Goal: Communication & Community: Answer question/provide support

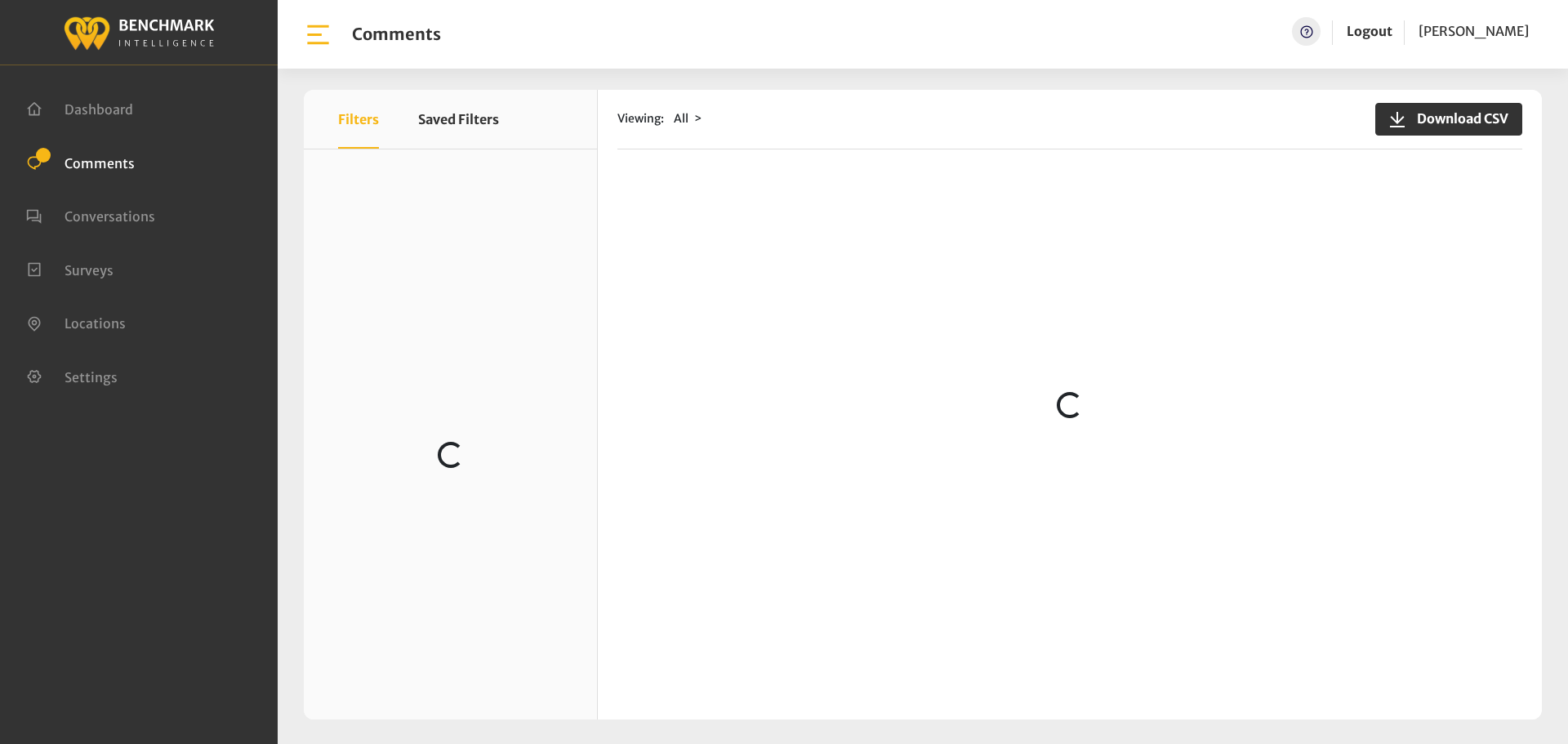
scroll to position [408, 0]
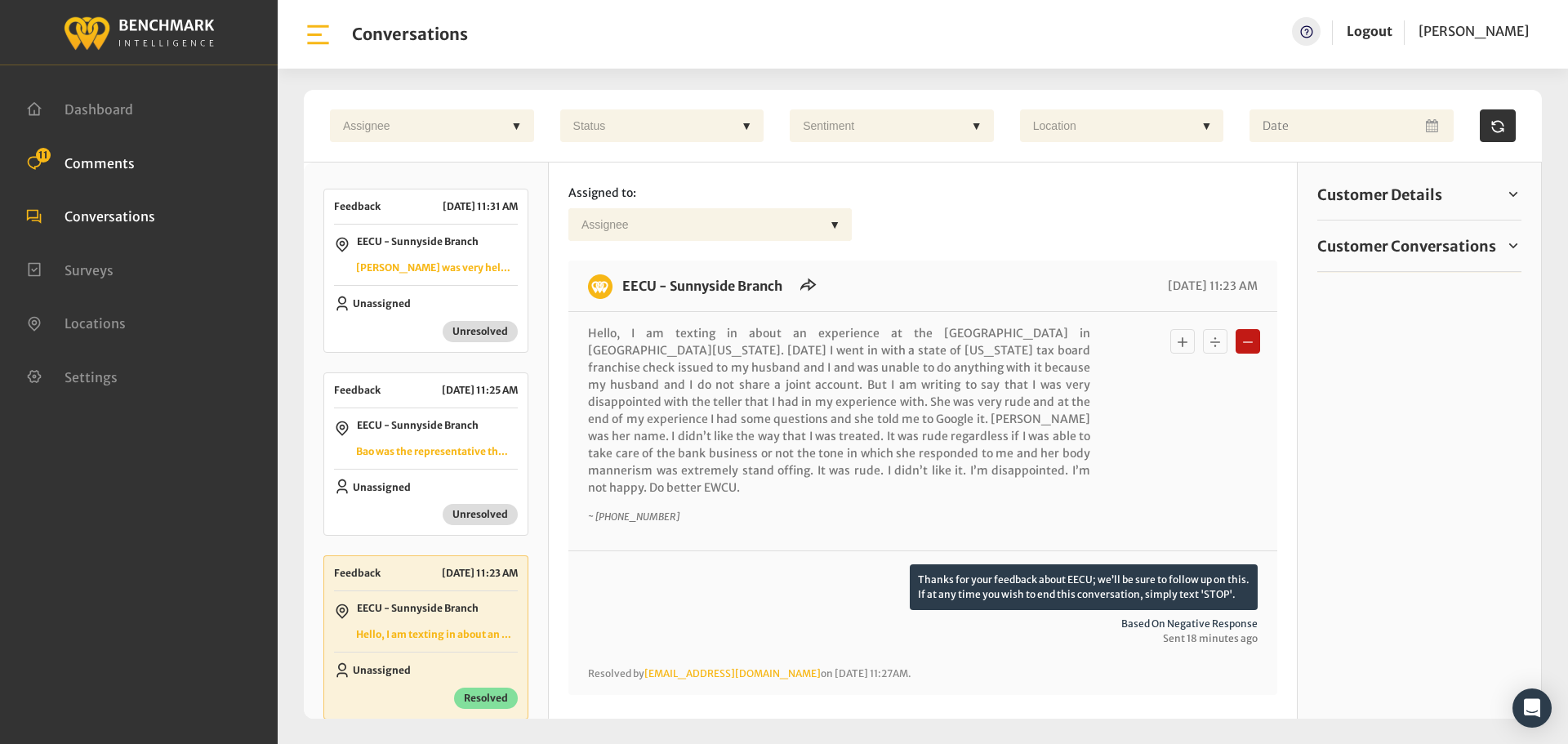
click at [63, 163] on link "Comments 11" at bounding box center [80, 162] width 109 height 16
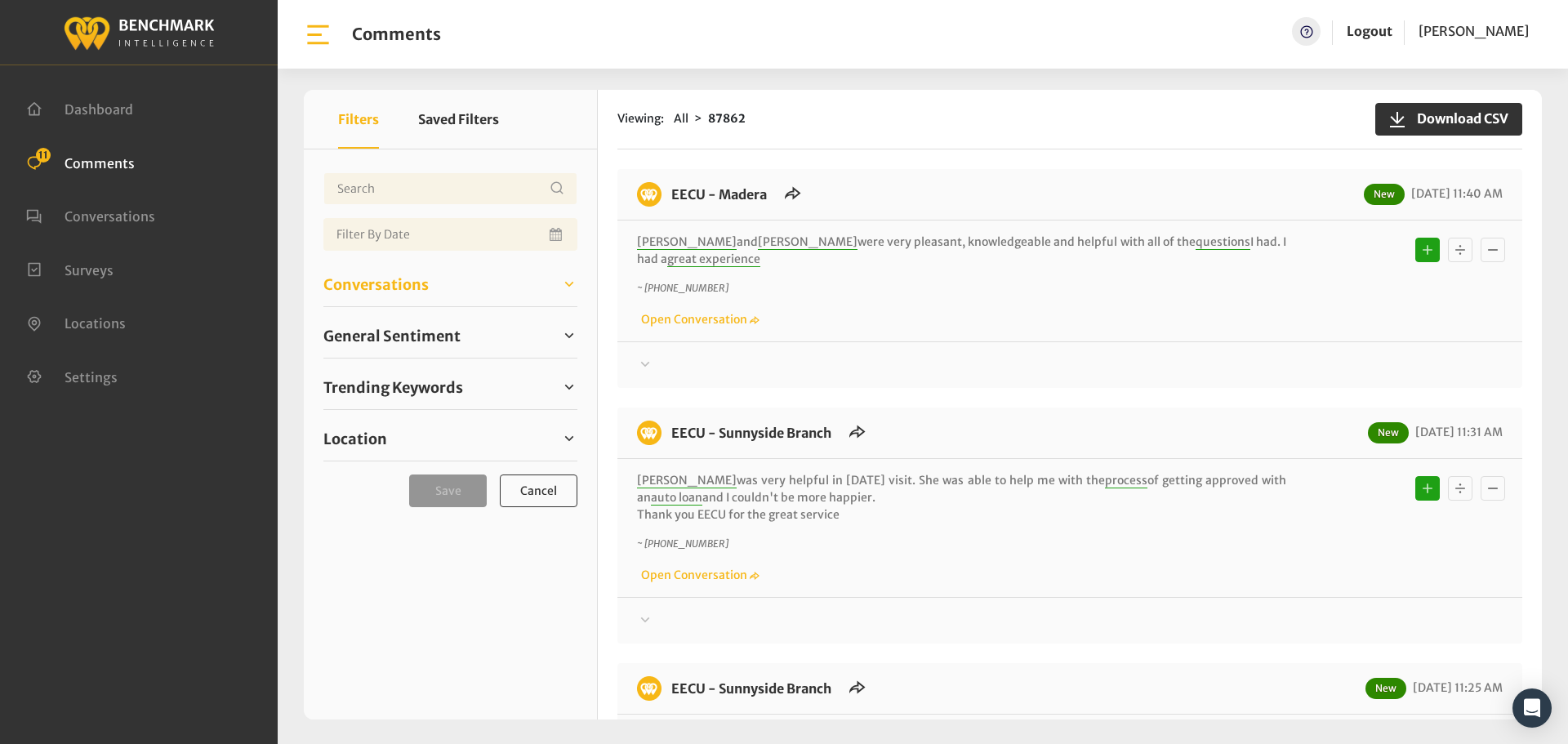
click at [385, 287] on span "Conversations" at bounding box center [376, 284] width 105 height 22
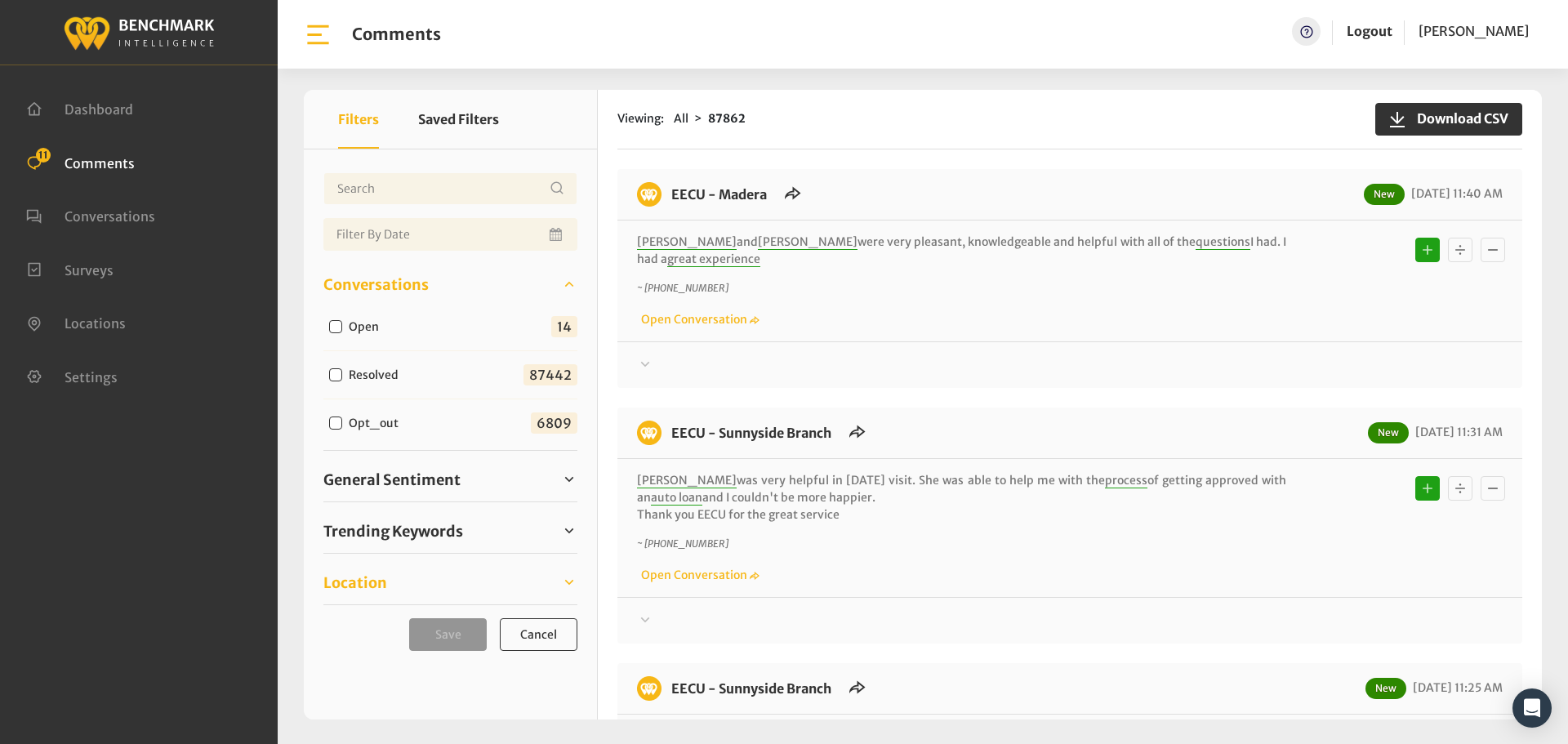
click at [379, 594] on link "Location" at bounding box center [450, 581] width 254 height 24
click at [332, 330] on input "Open" at bounding box center [335, 326] width 13 height 13
checkbox input "true"
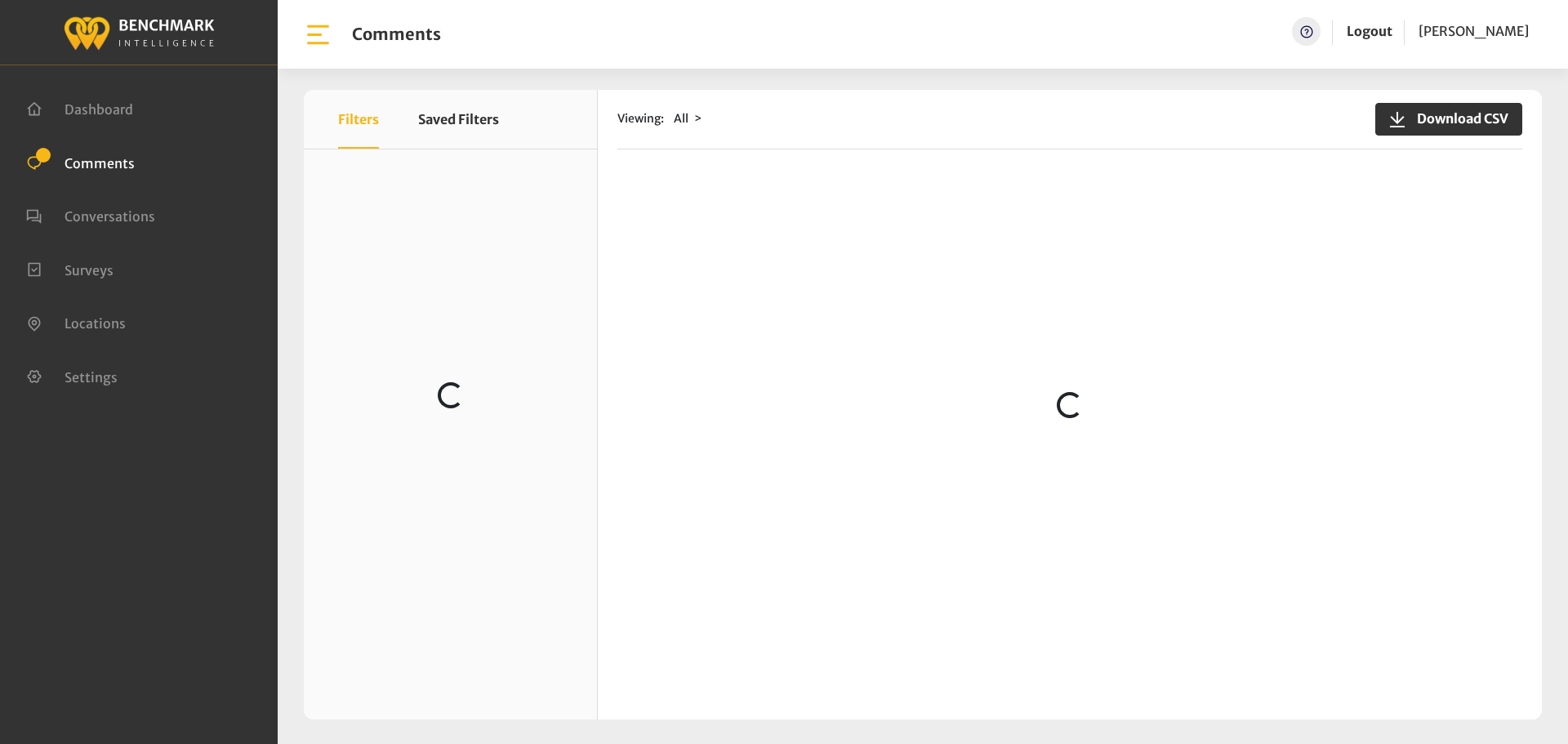
scroll to position [490, 0]
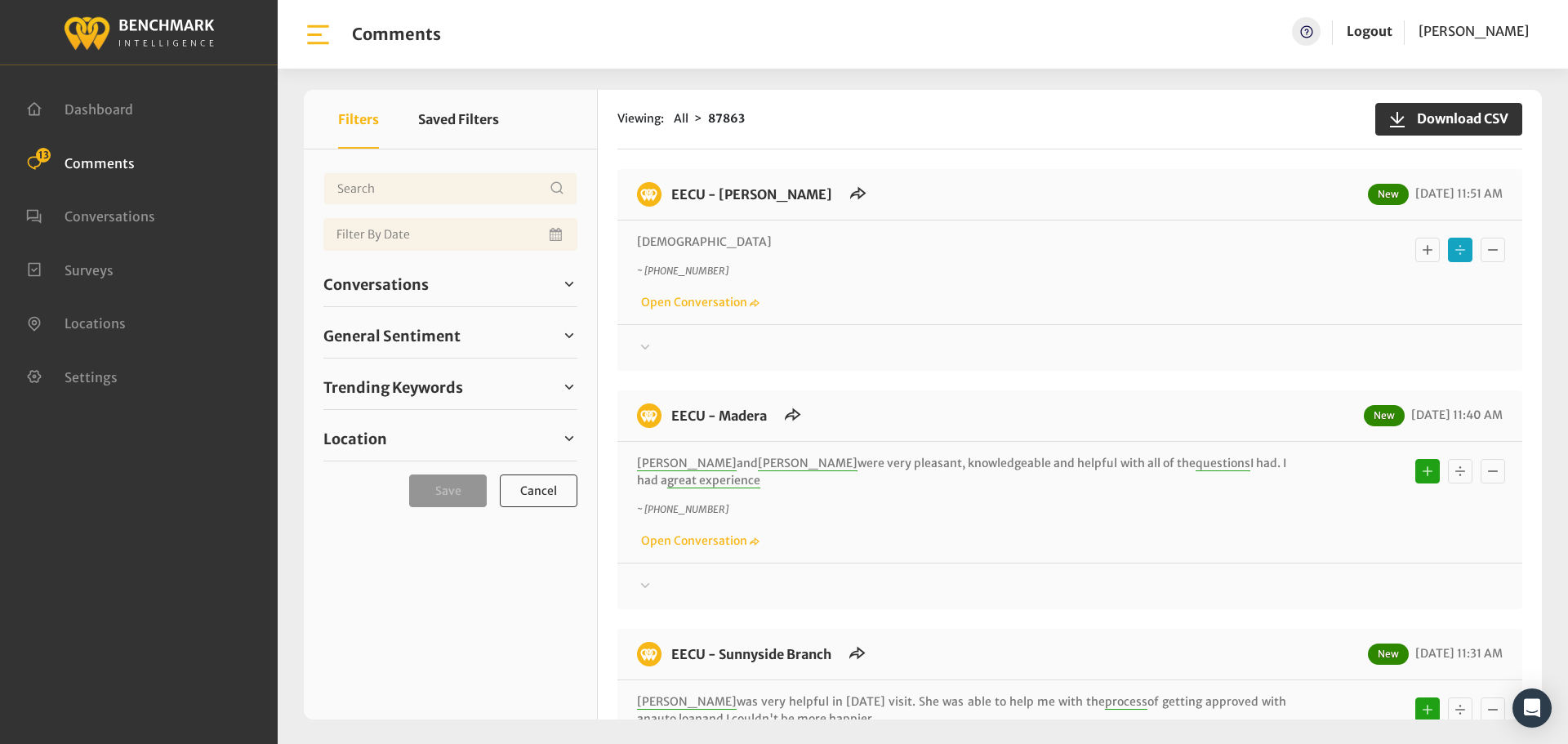
click at [667, 348] on div at bounding box center [1069, 348] width 865 height 20
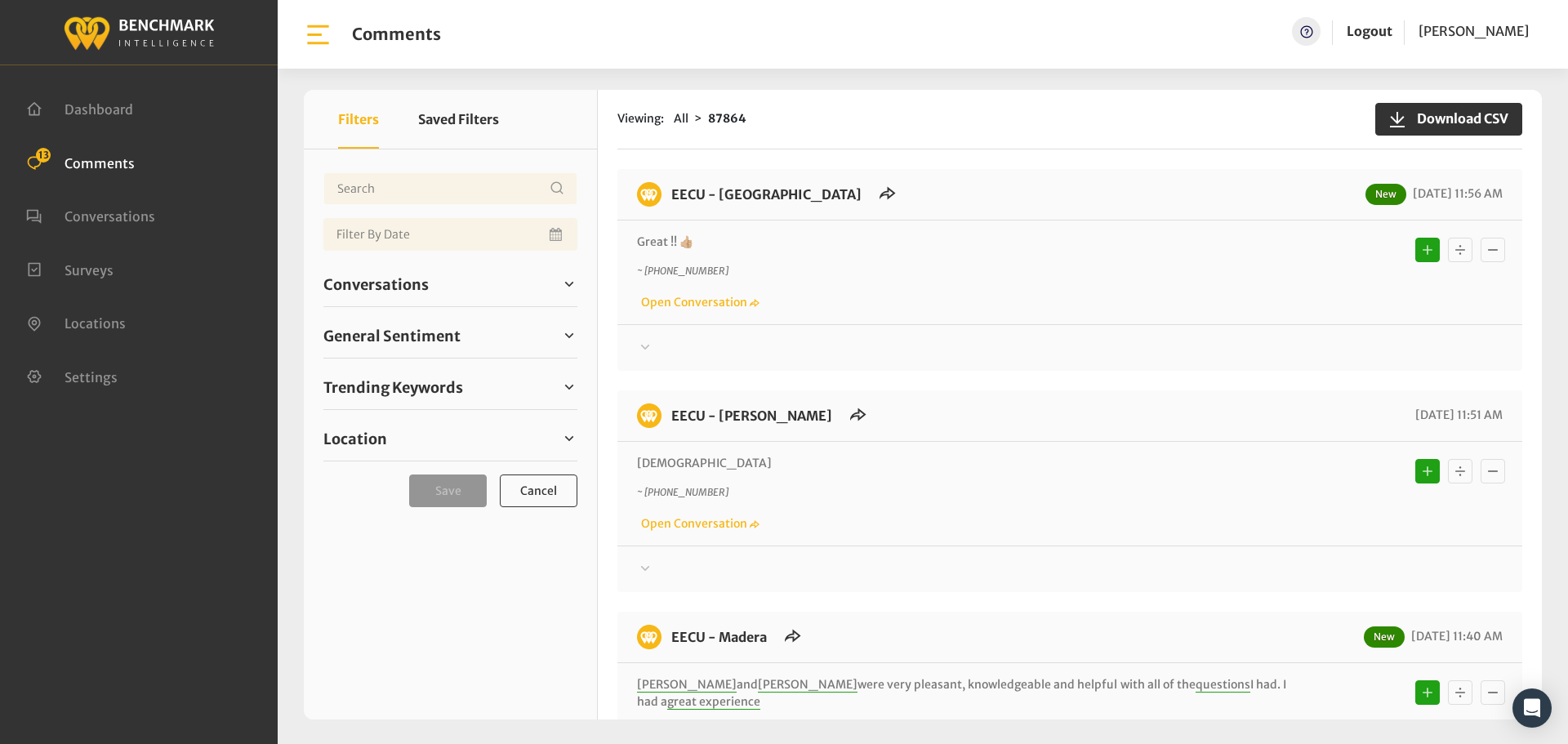
scroll to position [81, 0]
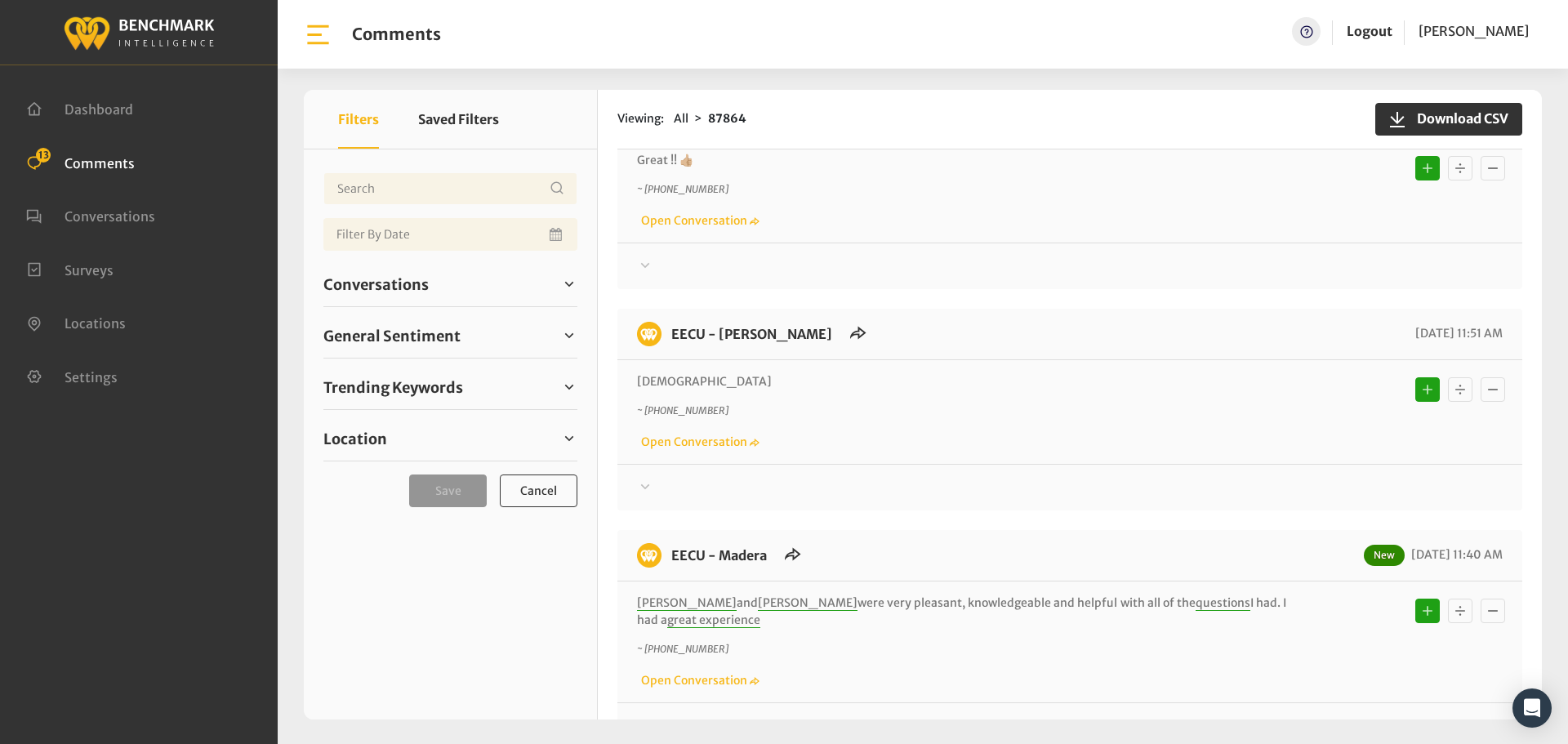
click at [687, 276] on div at bounding box center [1069, 266] width 865 height 20
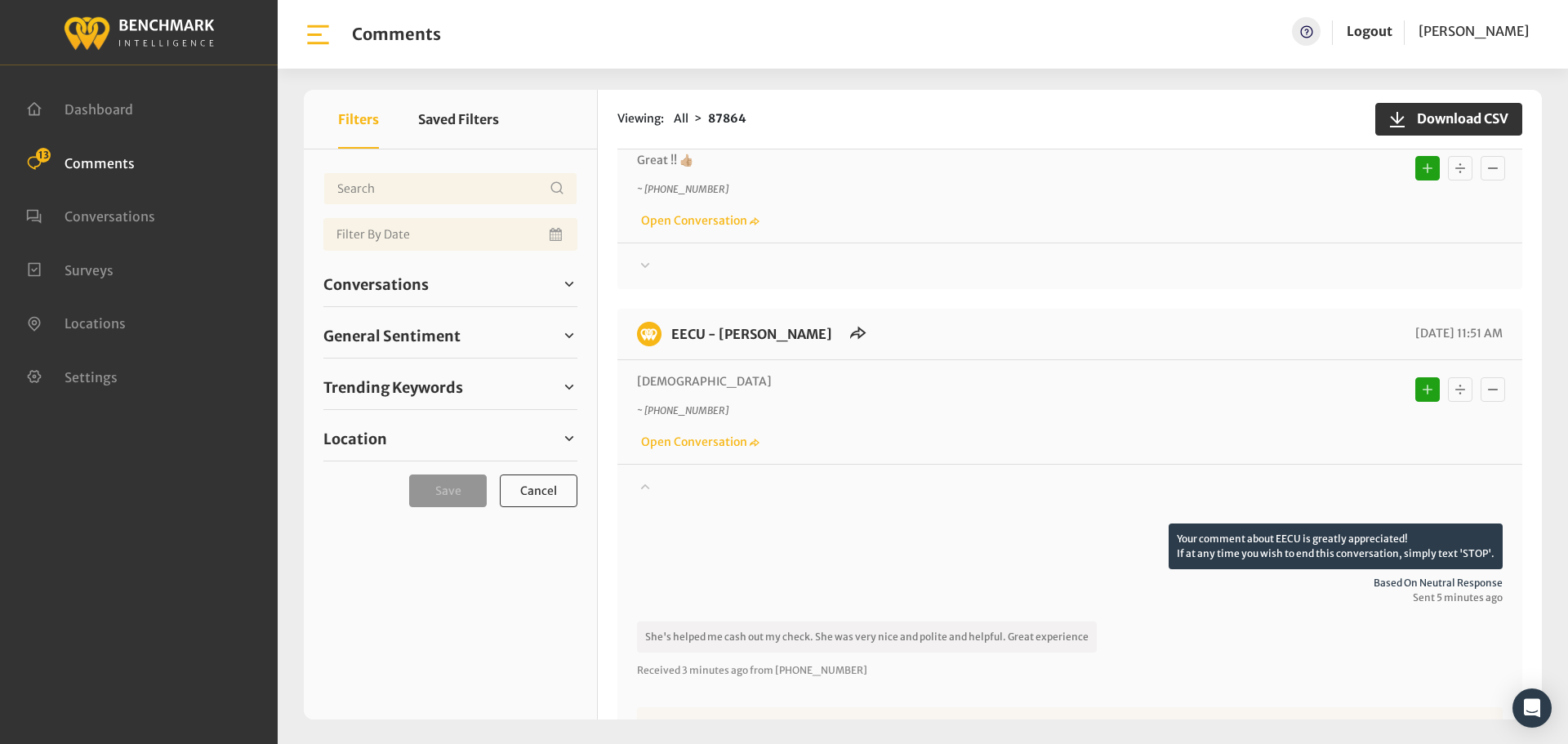
click at [687, 276] on div at bounding box center [1069, 266] width 865 height 20
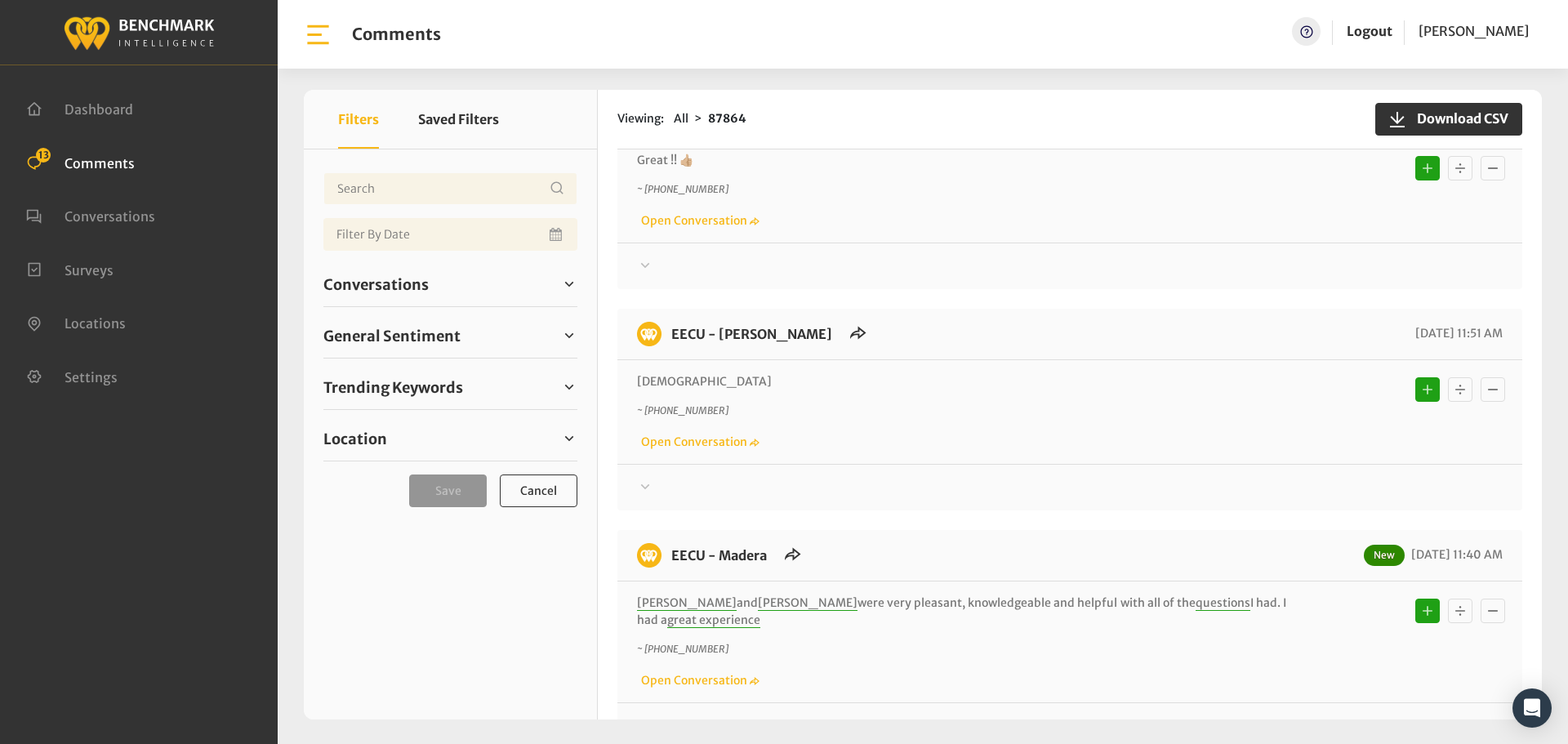
click at [665, 272] on div at bounding box center [1069, 266] width 865 height 20
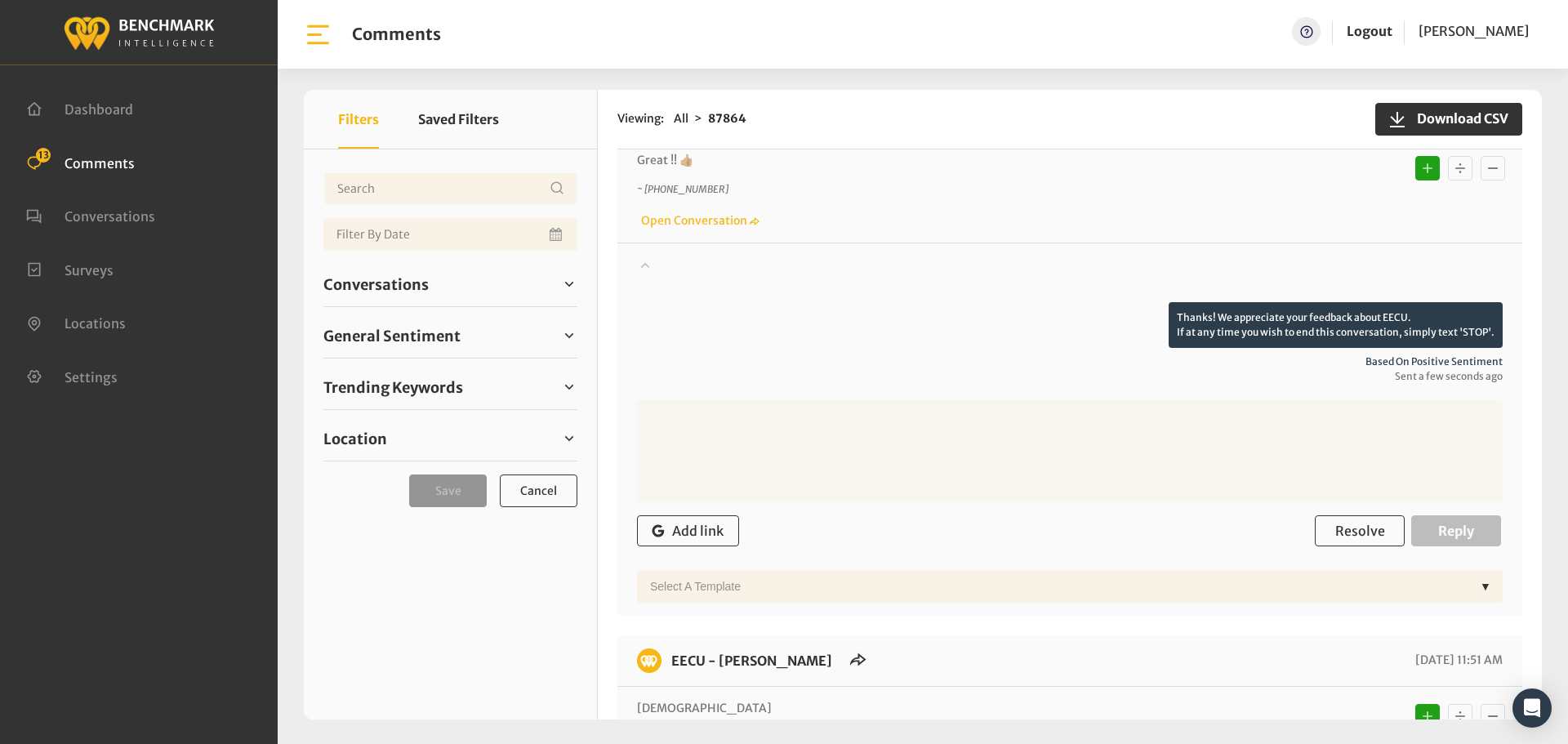
click at [665, 272] on div at bounding box center [1069, 279] width 865 height 46
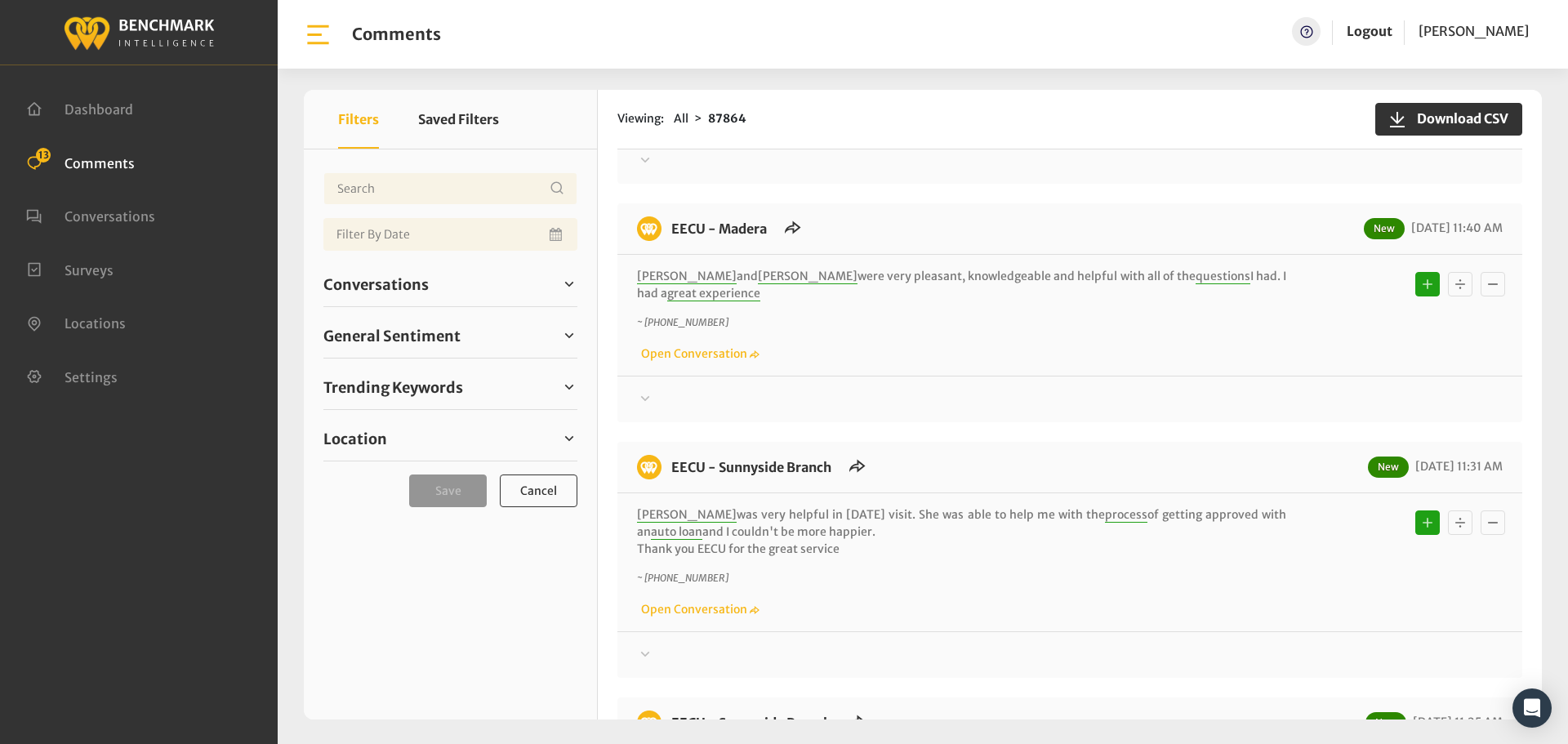
scroll to position [735, 0]
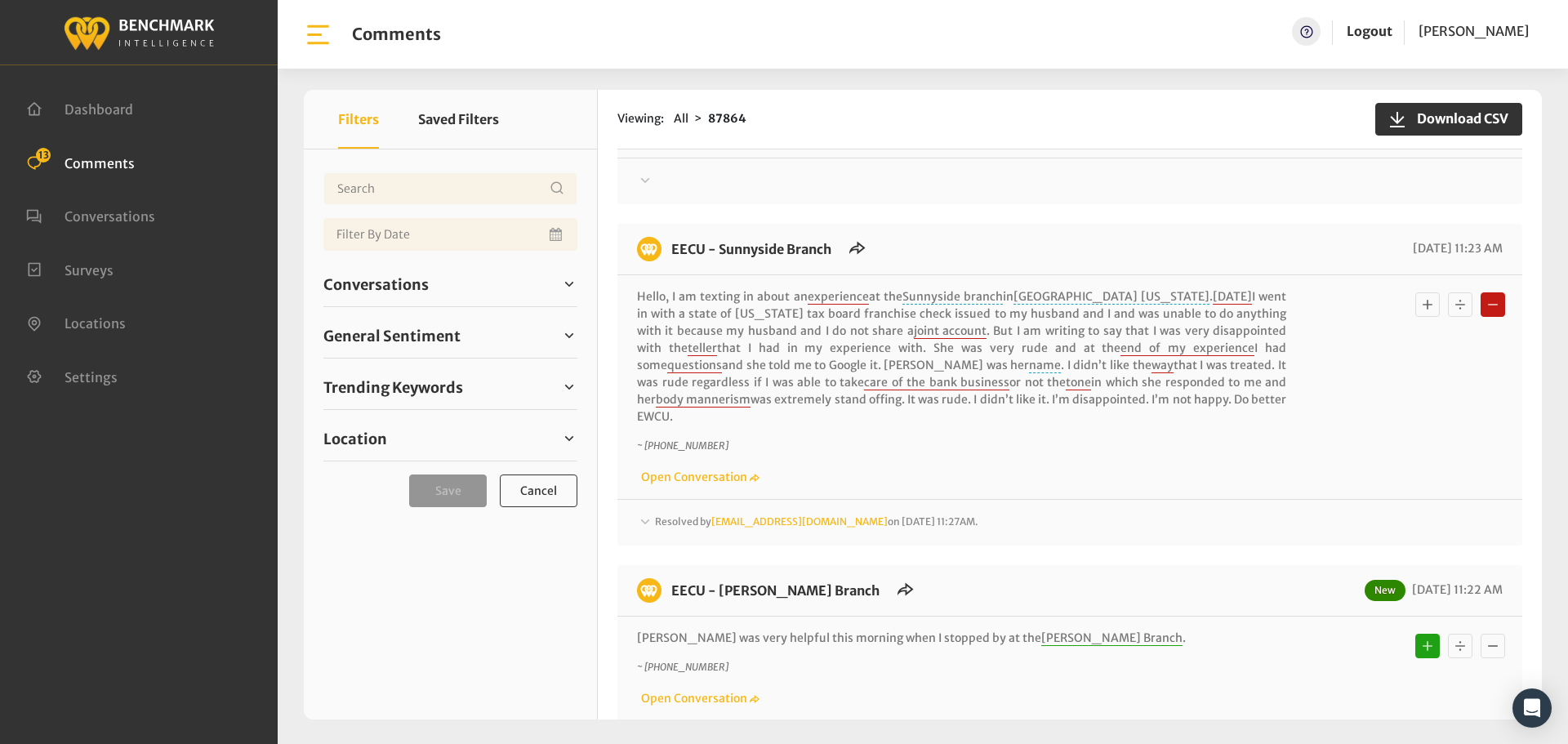
scroll to position [1143, 0]
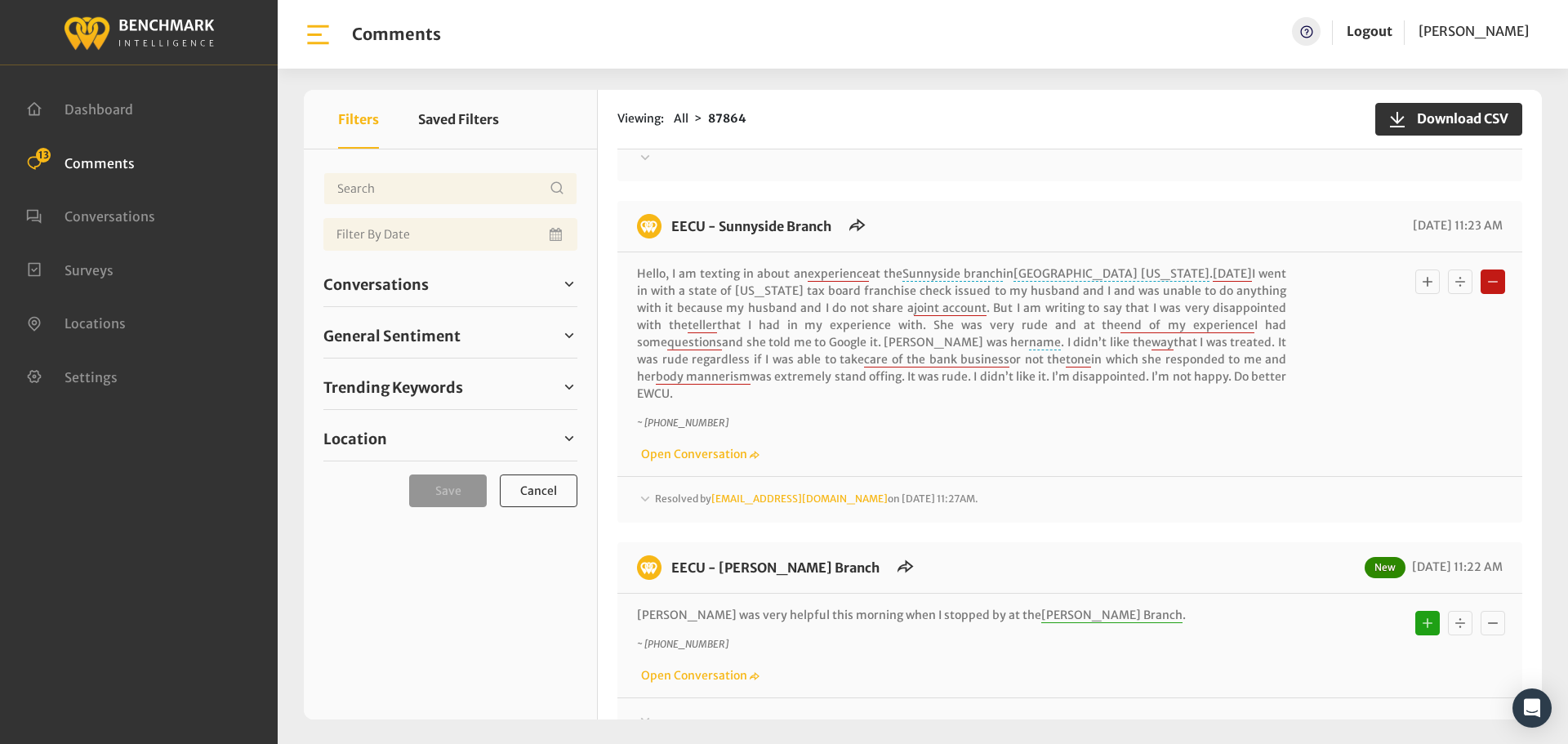
click at [663, 492] on span "Resolved by Heatherm@myeecu.org on August 28, 2025 11:27AM." at bounding box center [816, 498] width 323 height 13
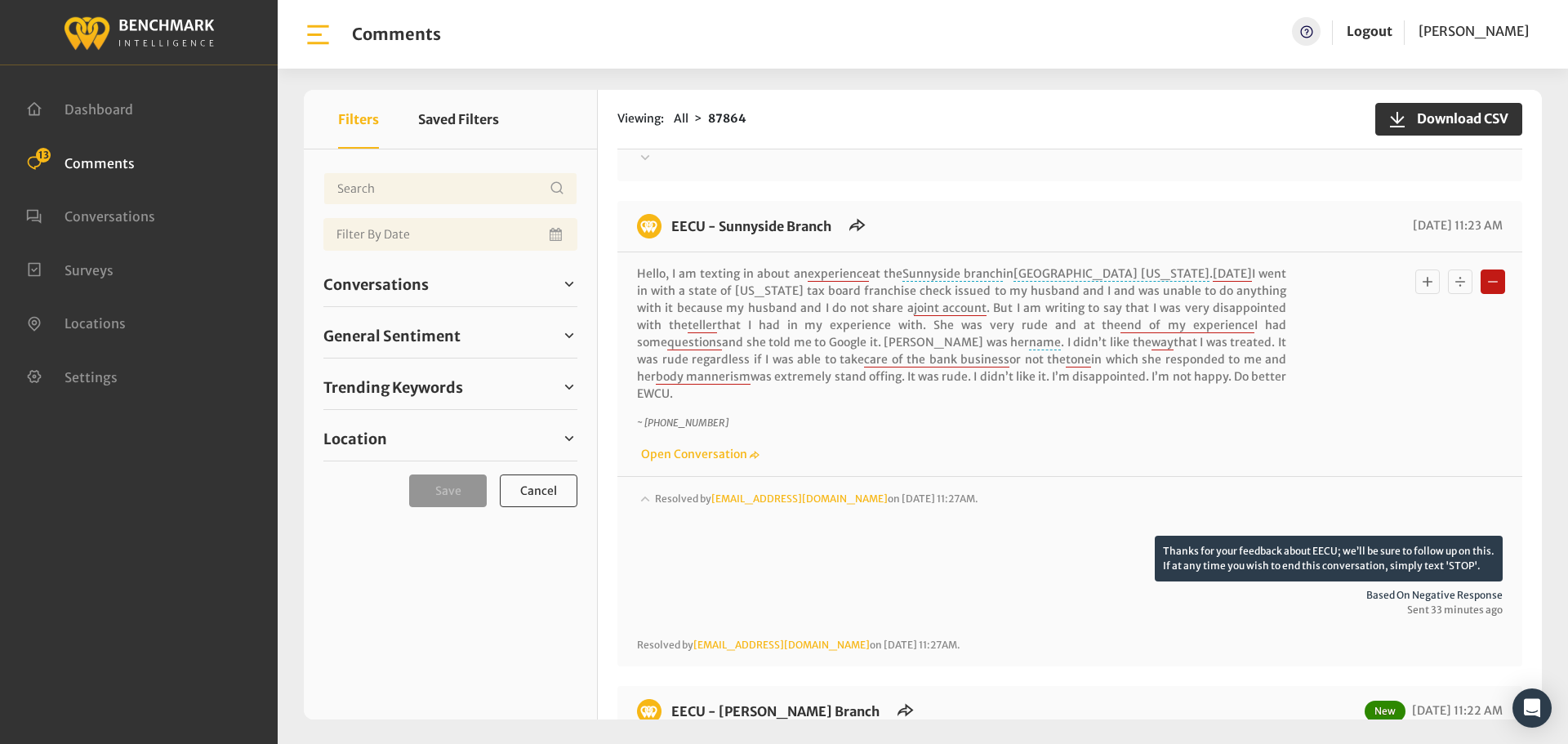
click at [663, 492] on span "Resolved by Heatherm@myeecu.org on August 28, 2025 11:27AM." at bounding box center [816, 498] width 323 height 13
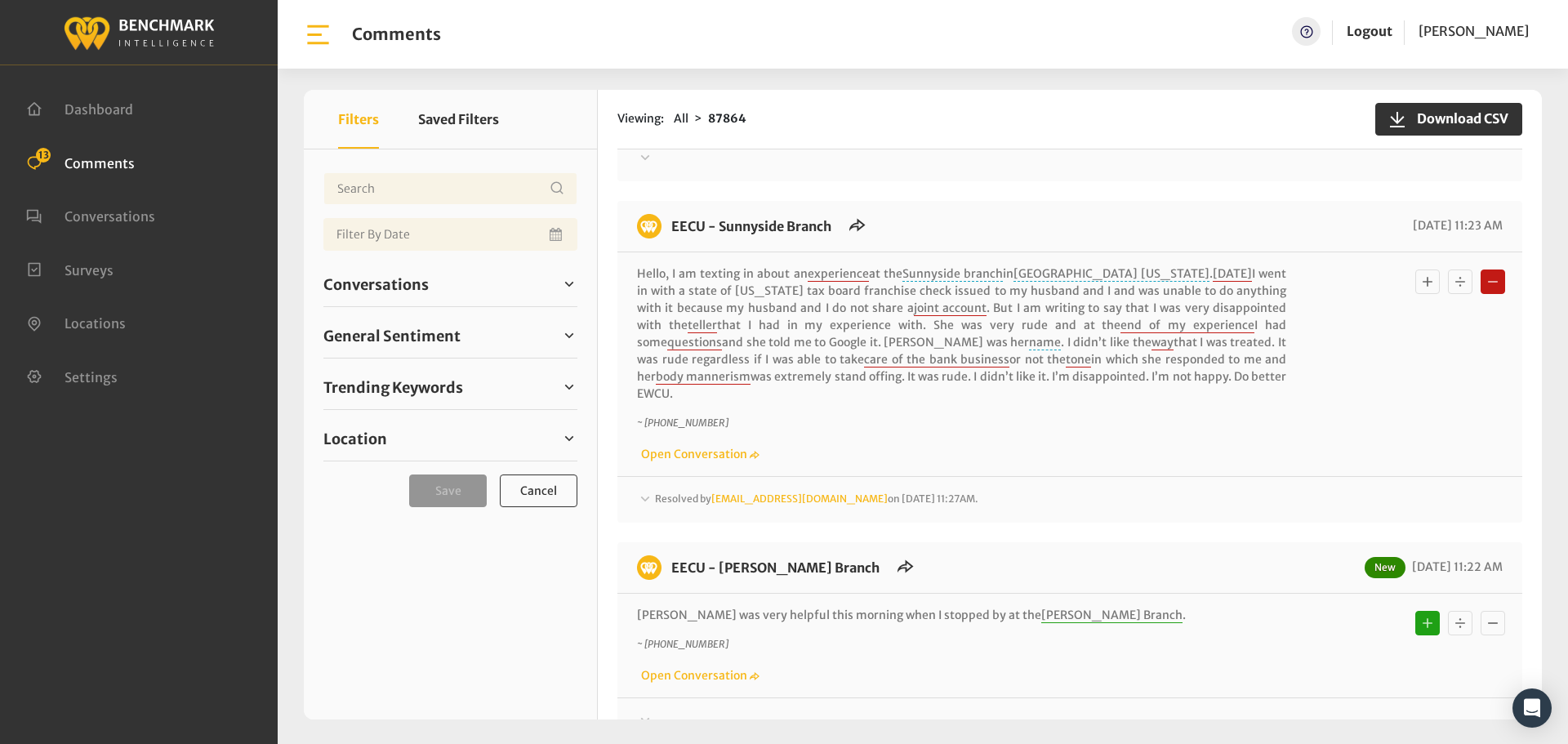
click at [675, 492] on span "Resolved by Heatherm@myeecu.org on August 28, 2025 11:27AM." at bounding box center [816, 498] width 323 height 13
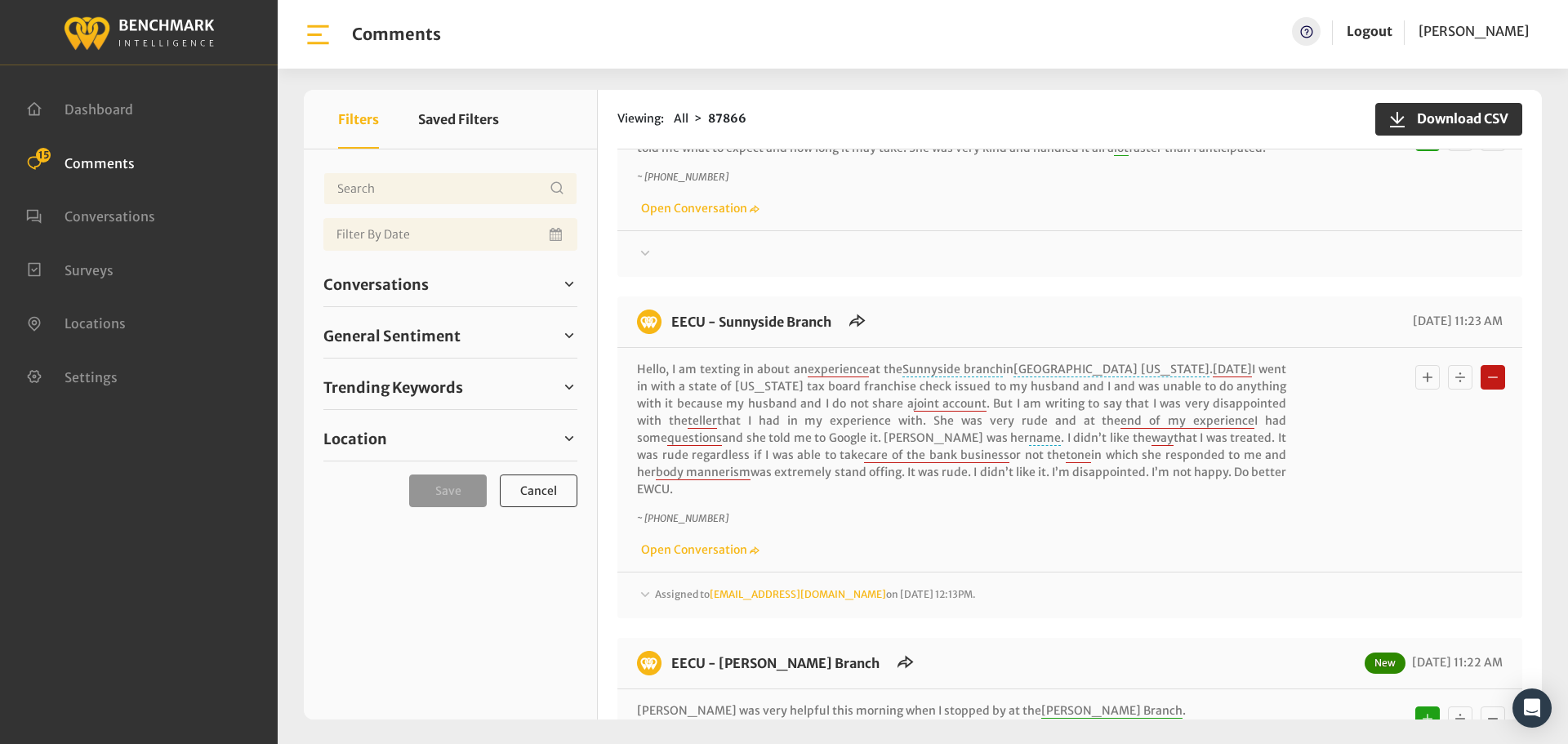
scroll to position [1501, 0]
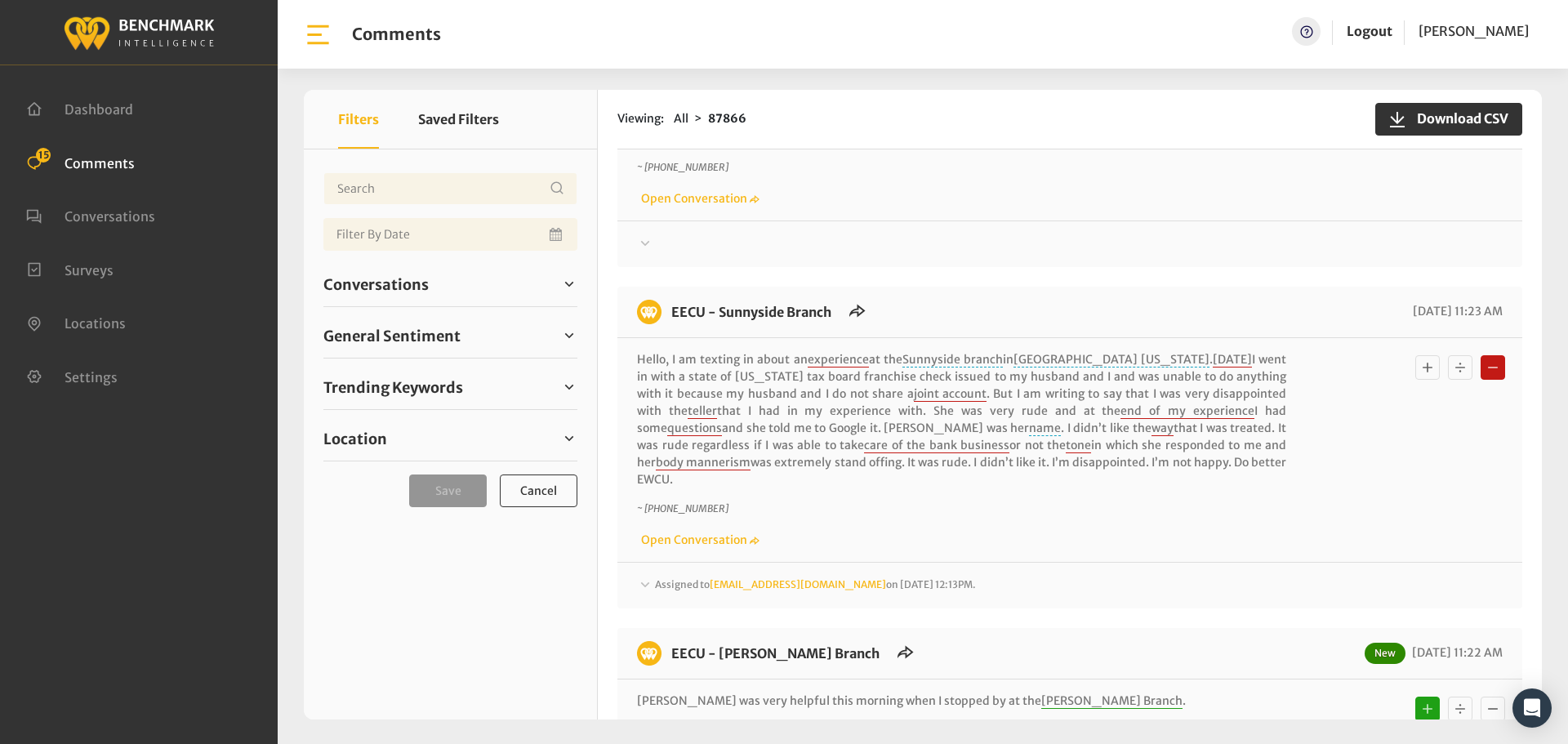
click at [674, 578] on span "Assigned to [EMAIL_ADDRESS][DOMAIN_NAME] on [DATE] 12:13PM." at bounding box center [814, 584] width 321 height 13
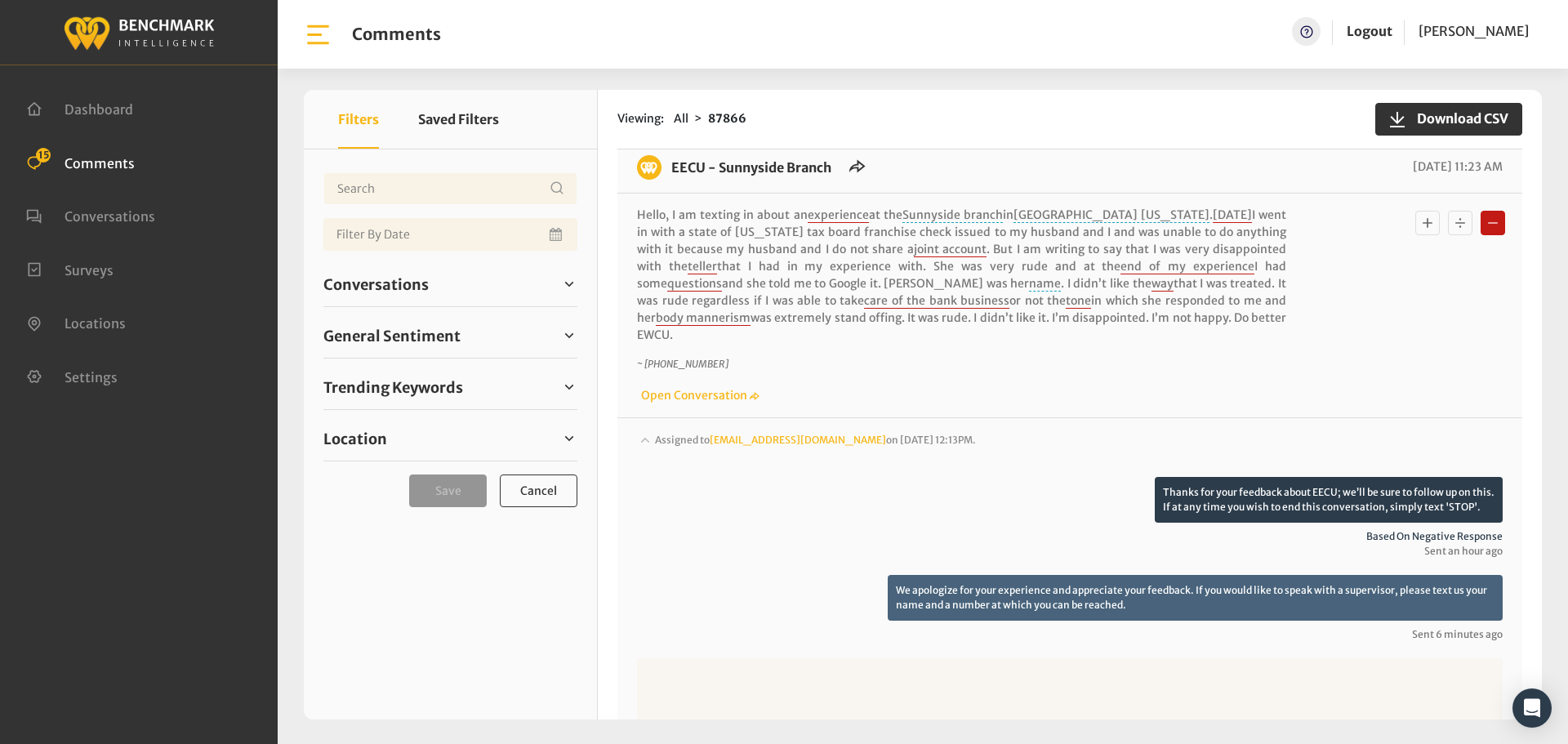
scroll to position [1827, 0]
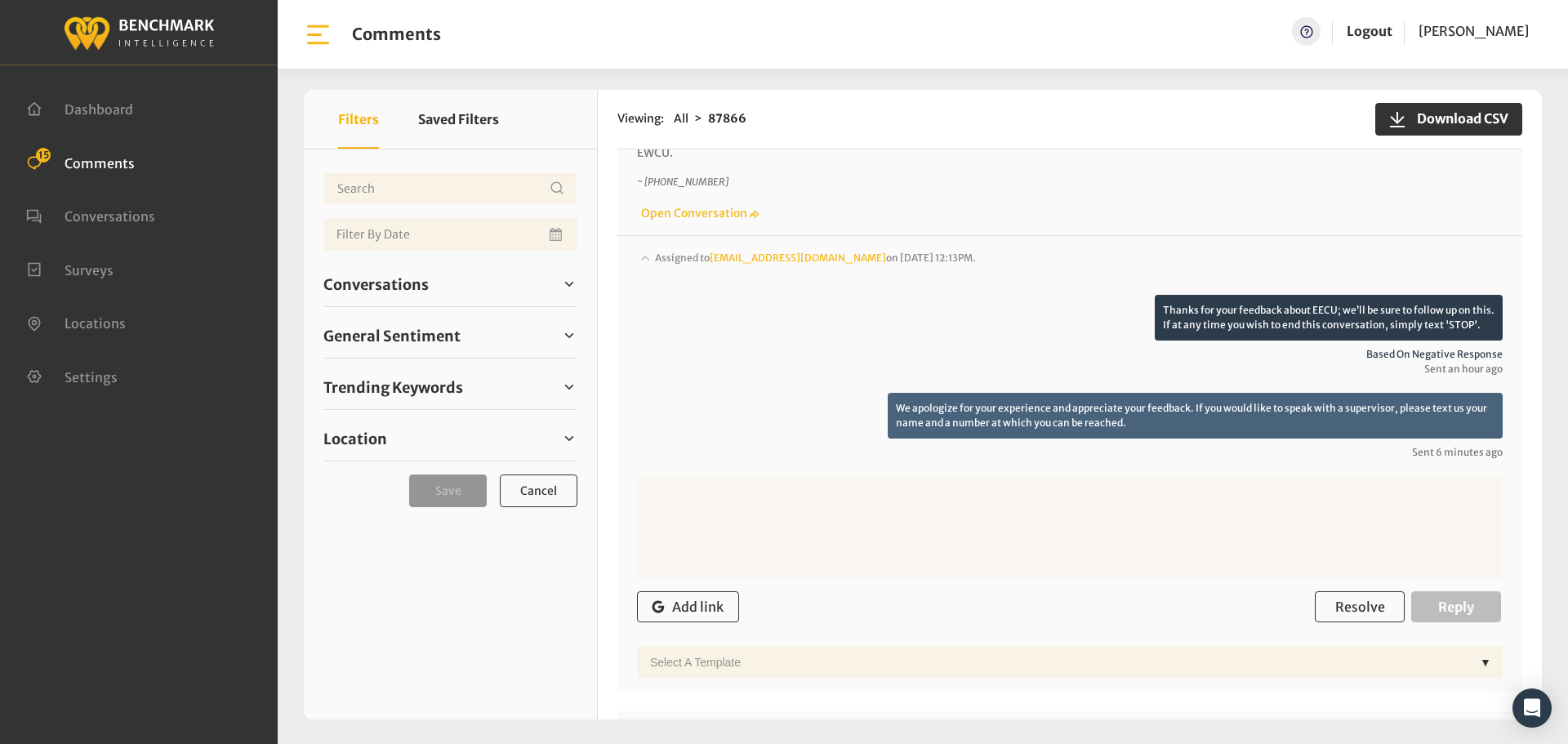
click at [863, 482] on textarea at bounding box center [1069, 527] width 865 height 102
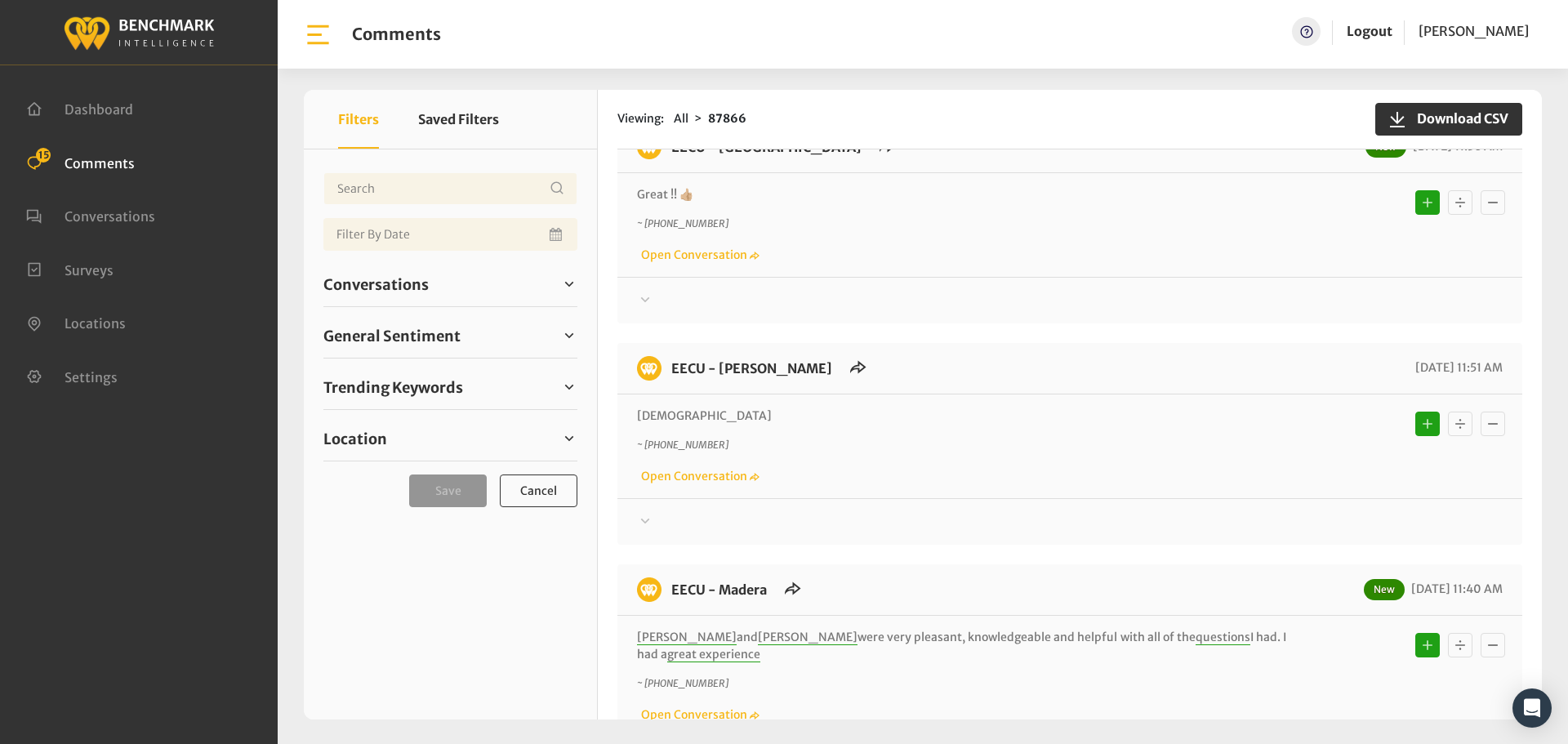
scroll to position [683, 0]
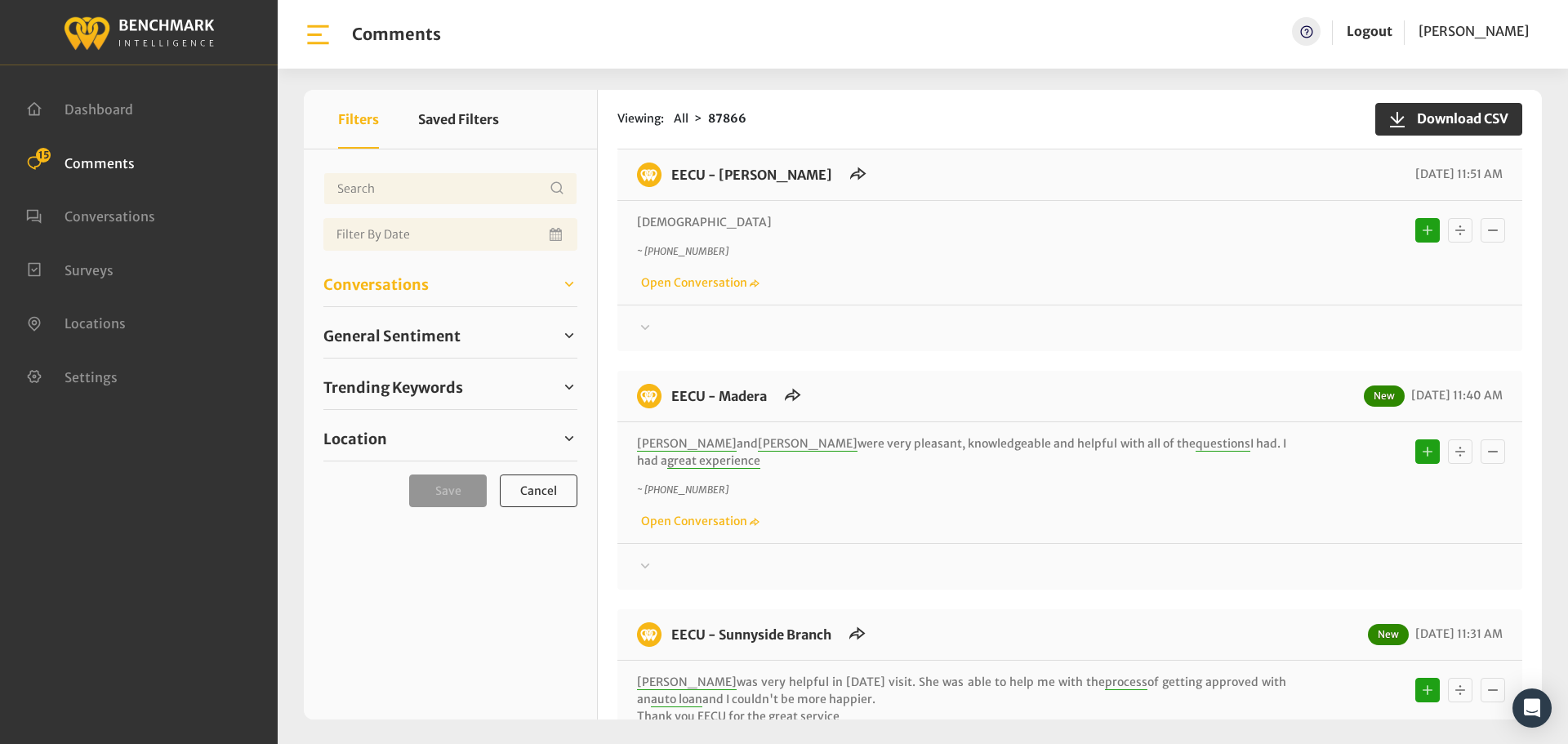
click at [434, 295] on link "Conversations" at bounding box center [450, 283] width 254 height 24
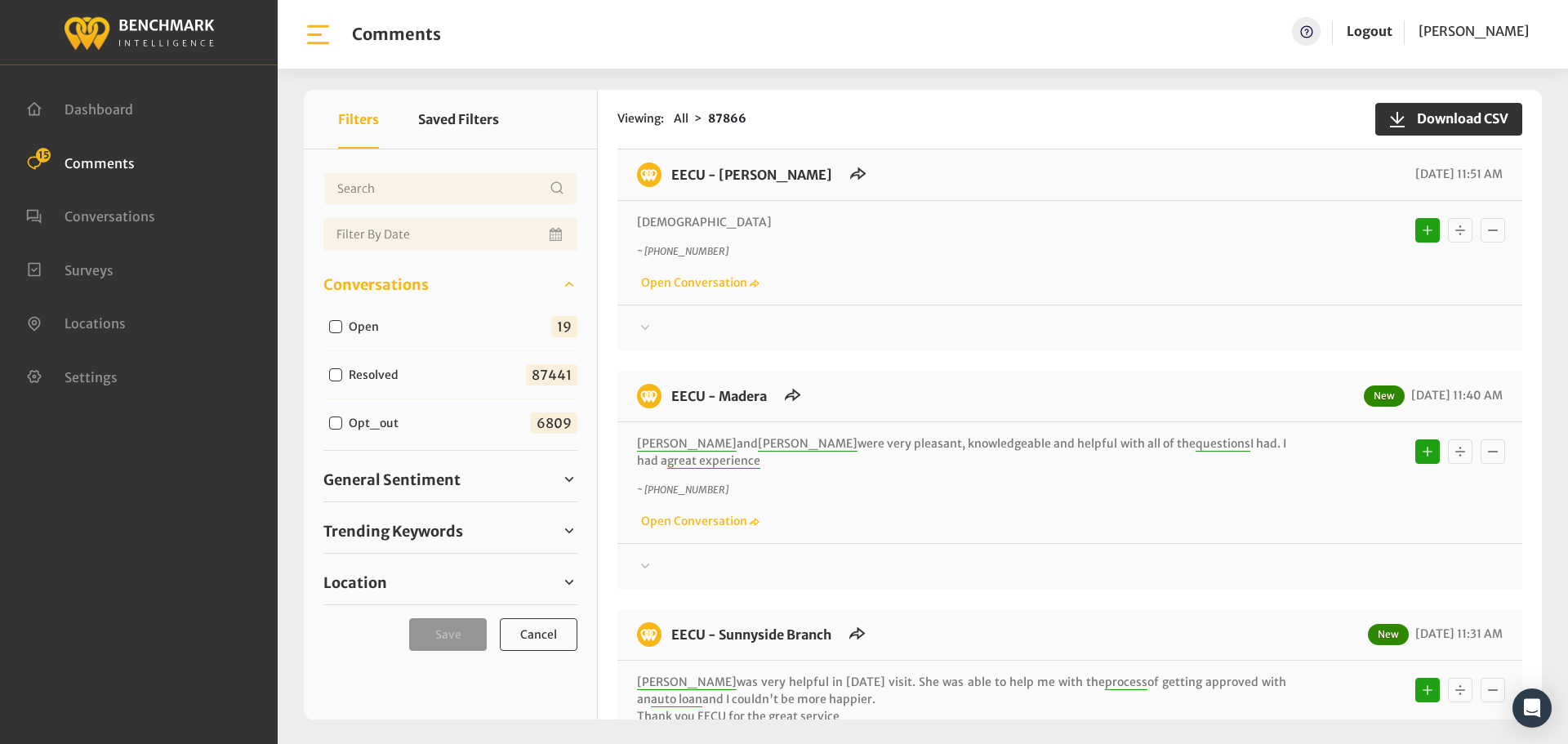
click at [336, 329] on input "Open" at bounding box center [335, 326] width 13 height 13
checkbox input "true"
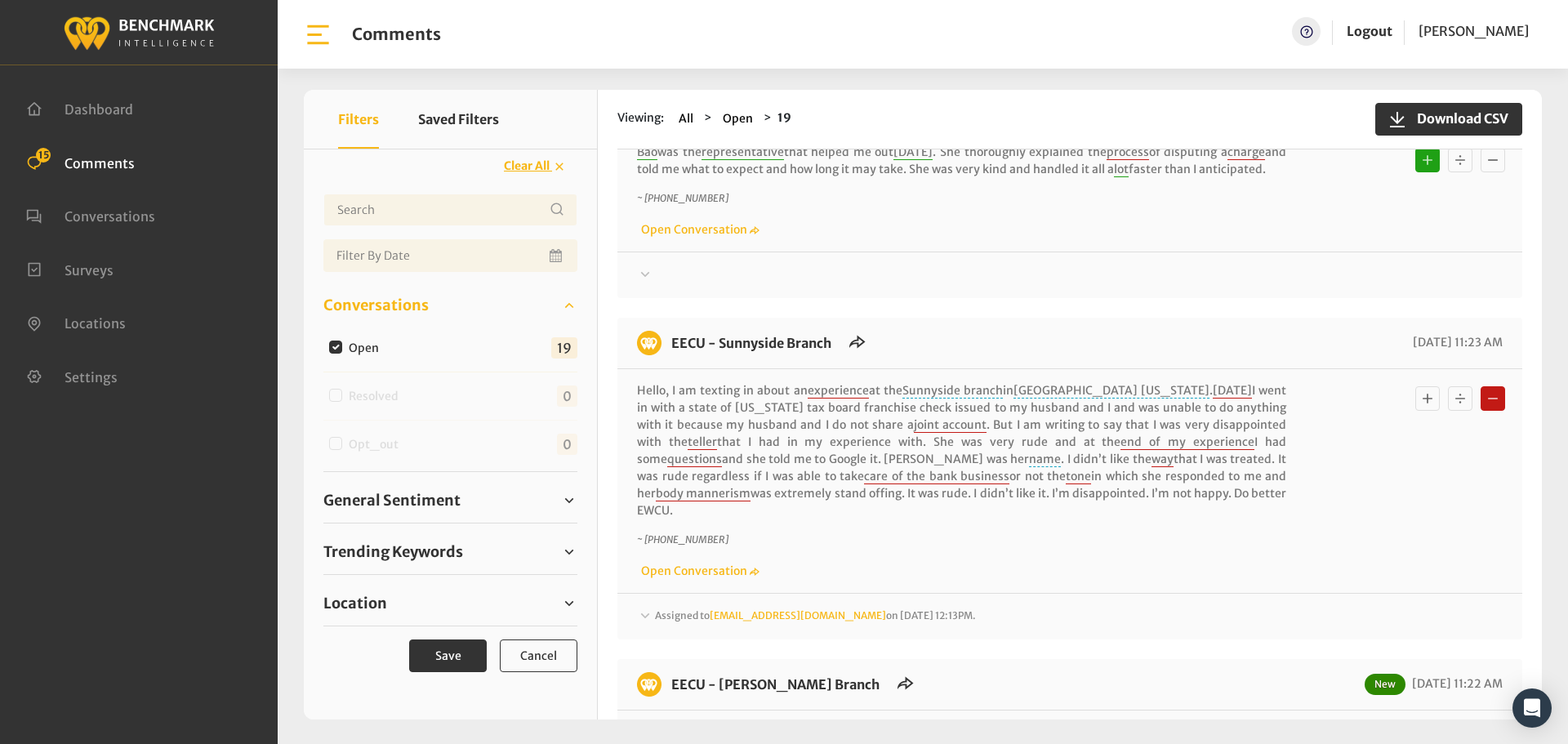
scroll to position [1470, 0]
click at [671, 608] on span "Assigned to [EMAIL_ADDRESS][DOMAIN_NAME] on [DATE] 12:13PM." at bounding box center [814, 614] width 321 height 13
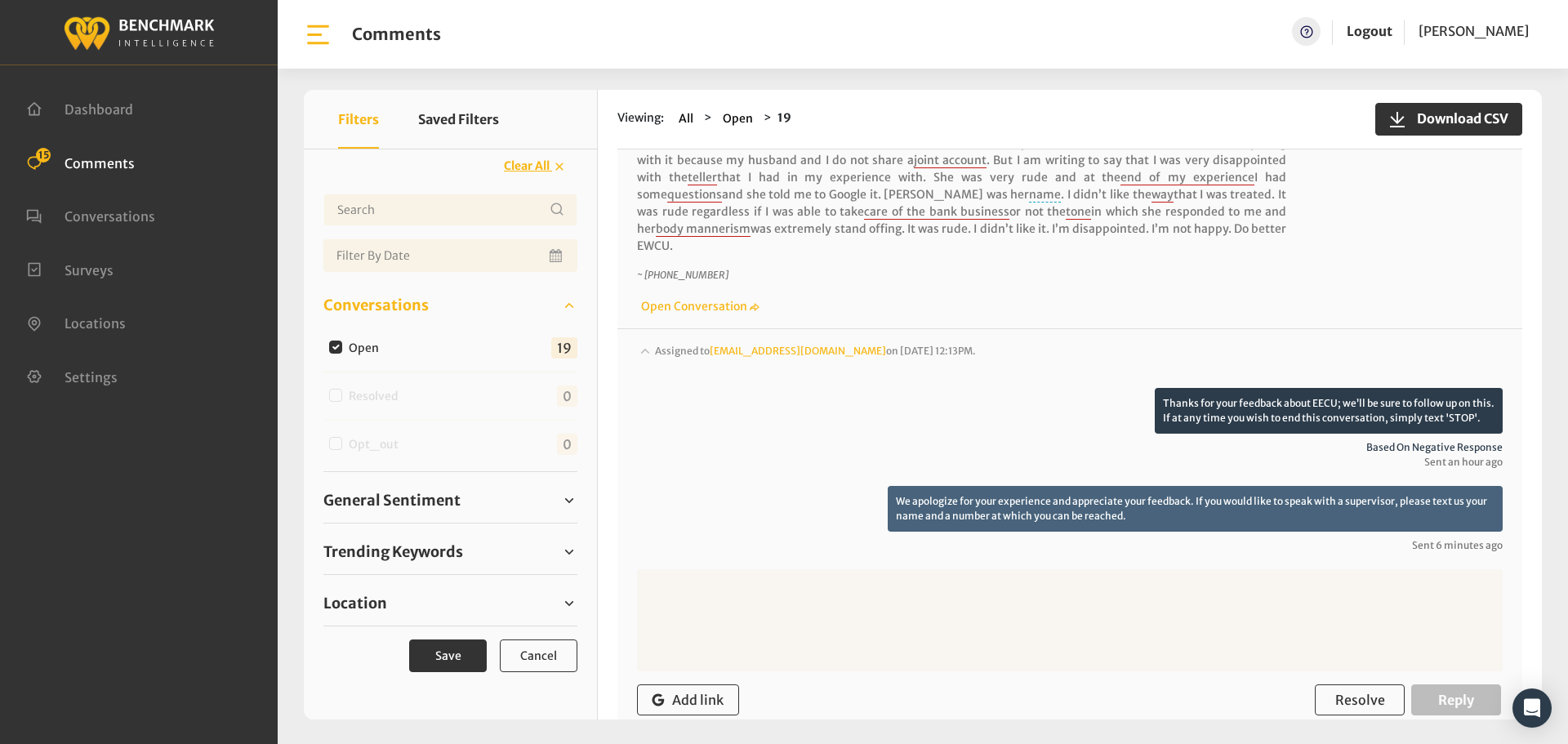
scroll to position [1797, 0]
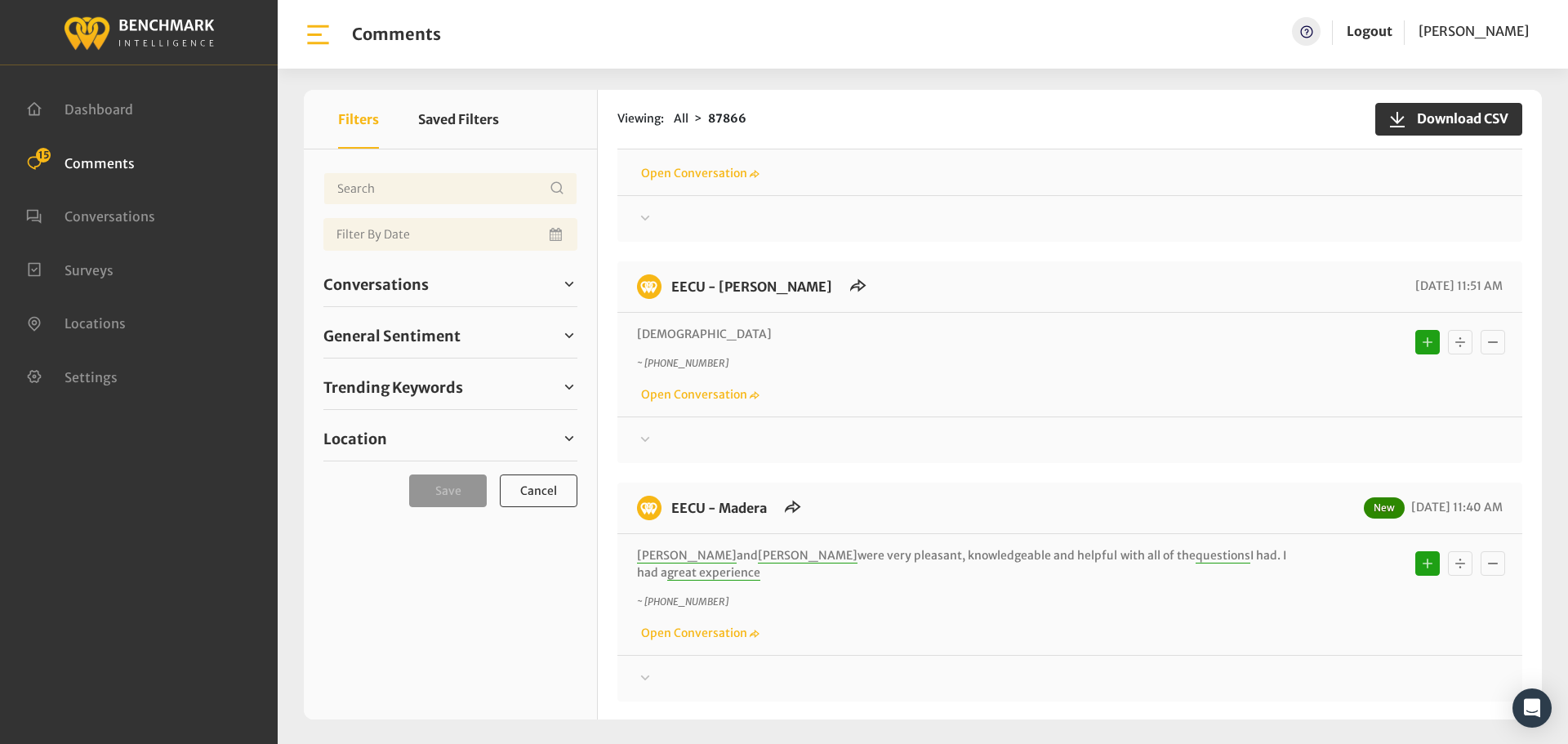
scroll to position [683, 0]
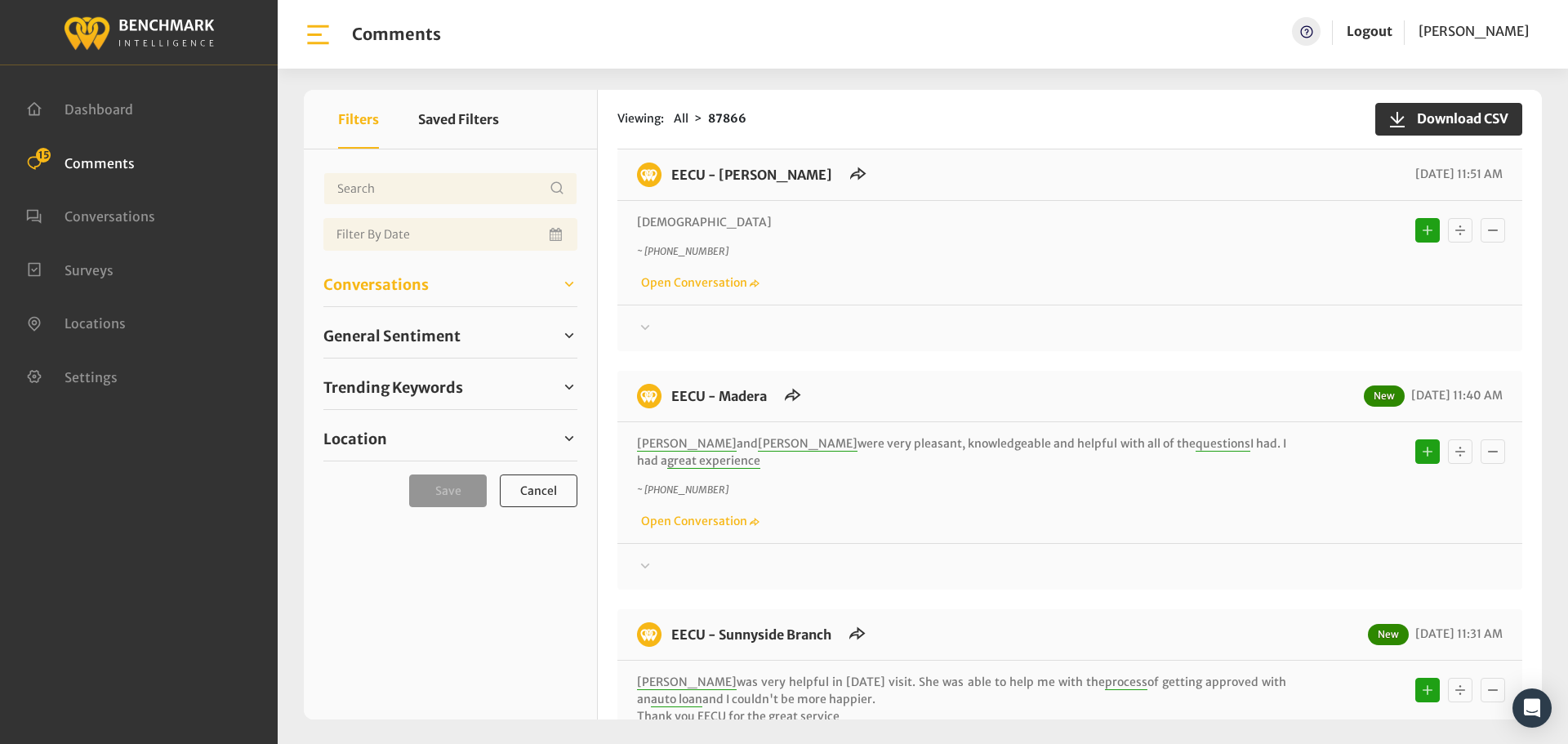
click at [395, 288] on span "Conversations" at bounding box center [376, 284] width 105 height 22
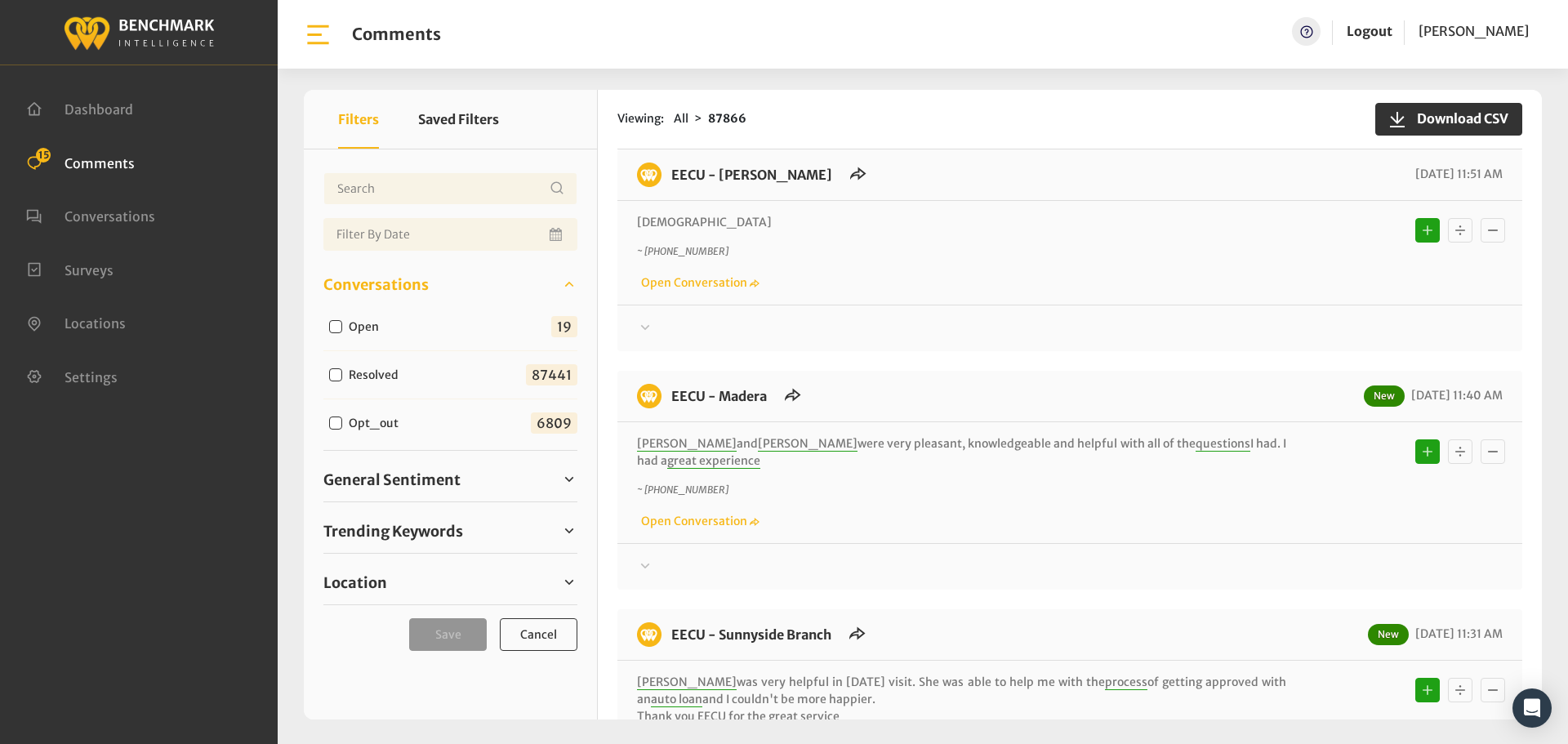
click at [336, 328] on input "Open" at bounding box center [335, 326] width 13 height 13
checkbox input "true"
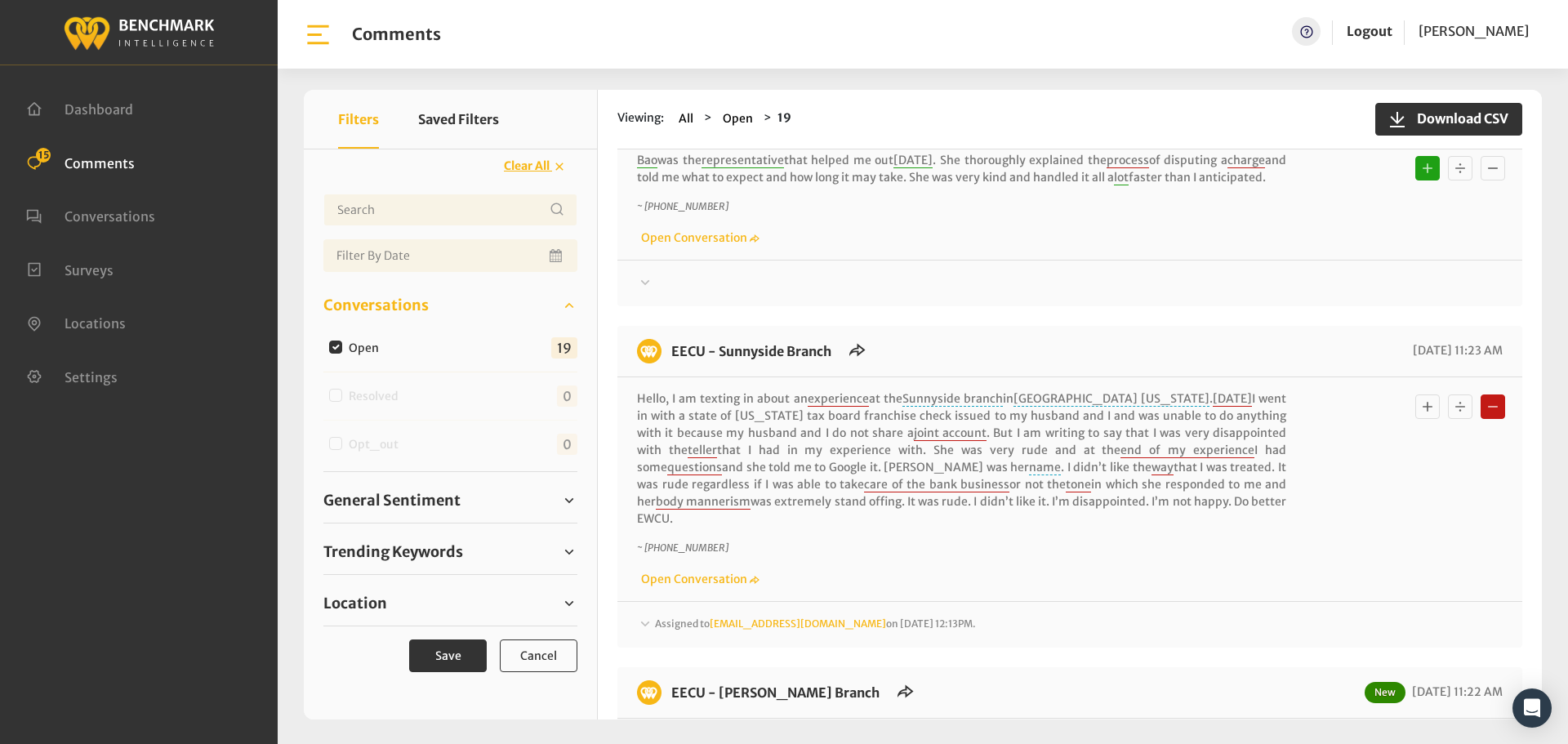
scroll to position [1551, 0]
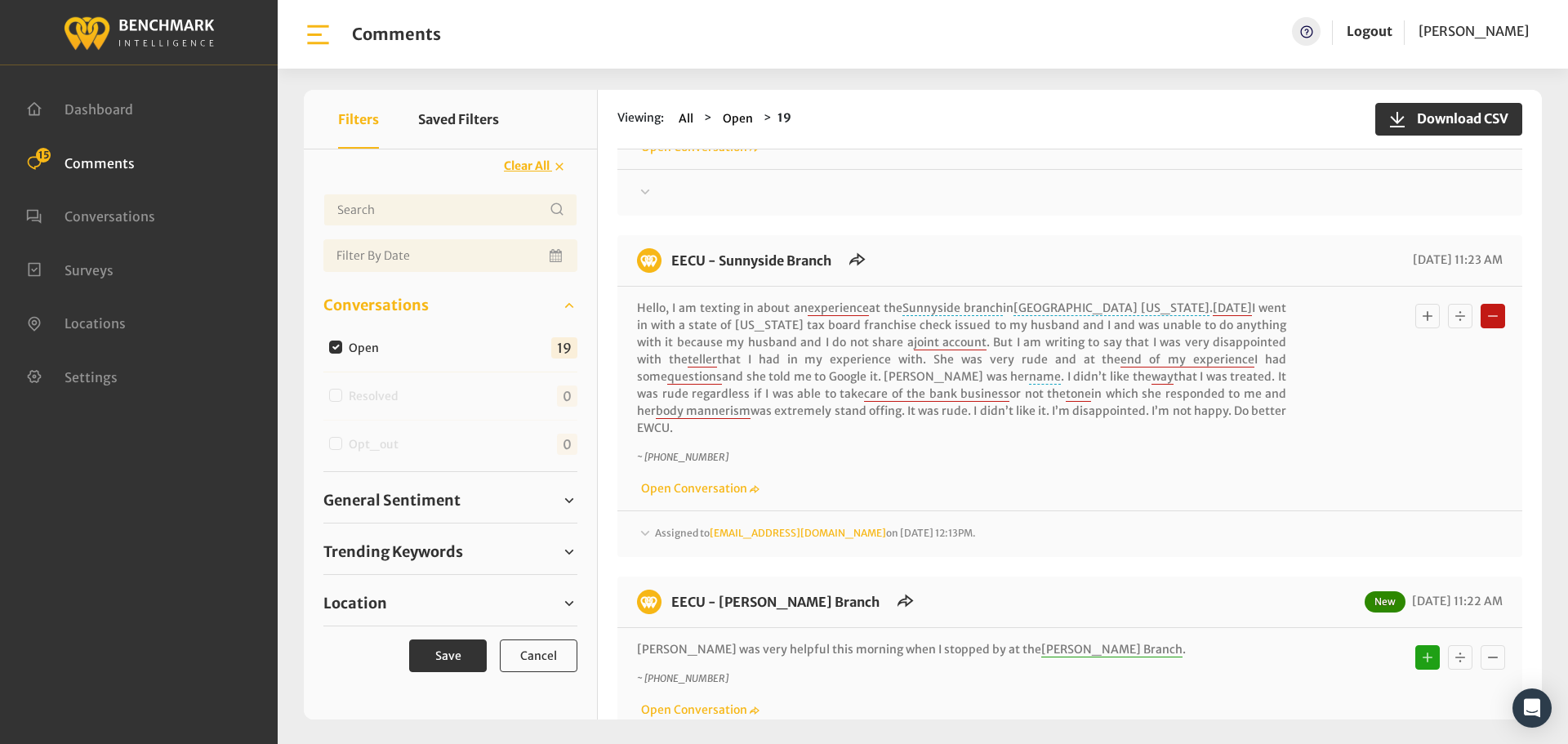
click at [700, 527] on span "Assigned to [EMAIL_ADDRESS][DOMAIN_NAME] on [DATE] 12:13PM." at bounding box center [814, 533] width 321 height 13
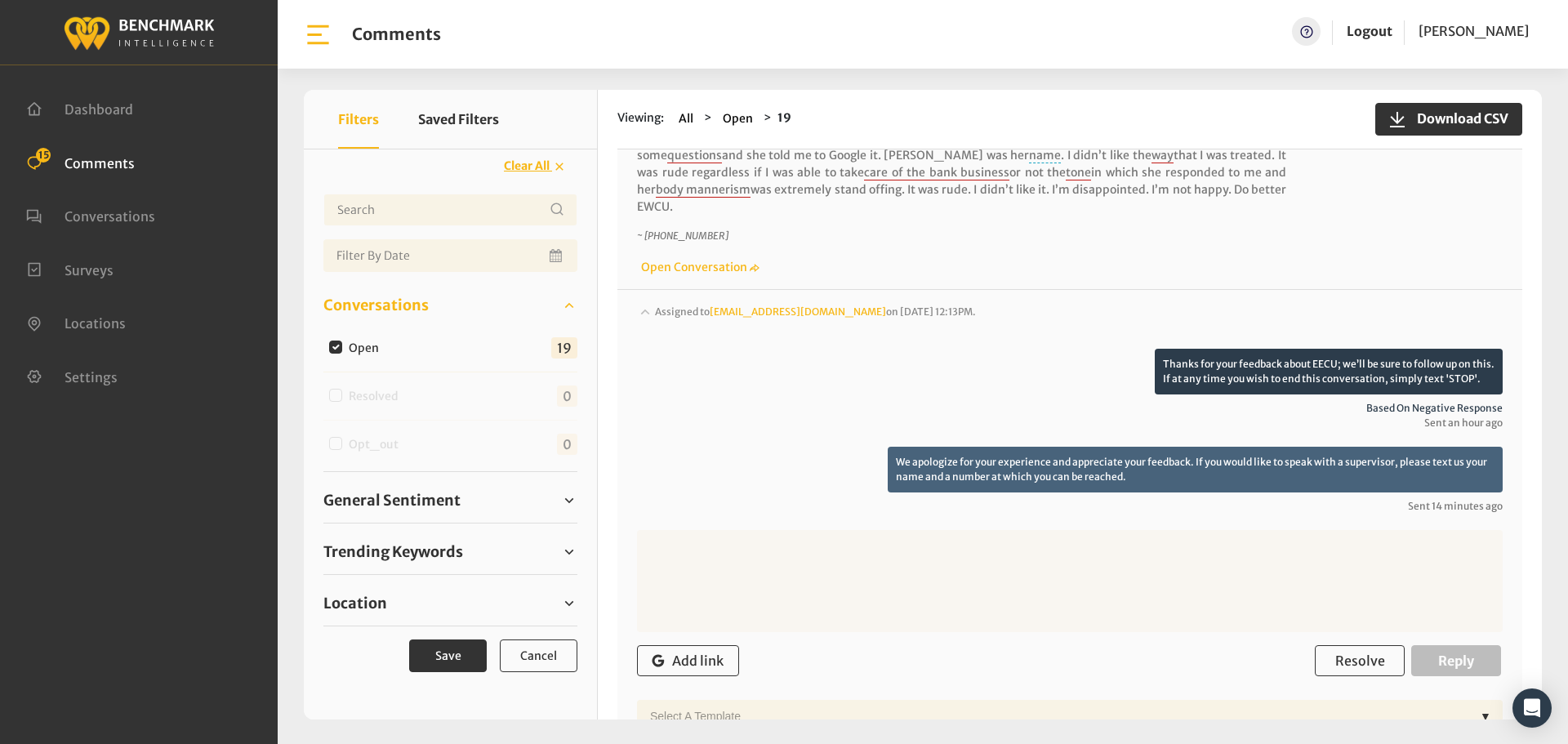
scroll to position [1797, 0]
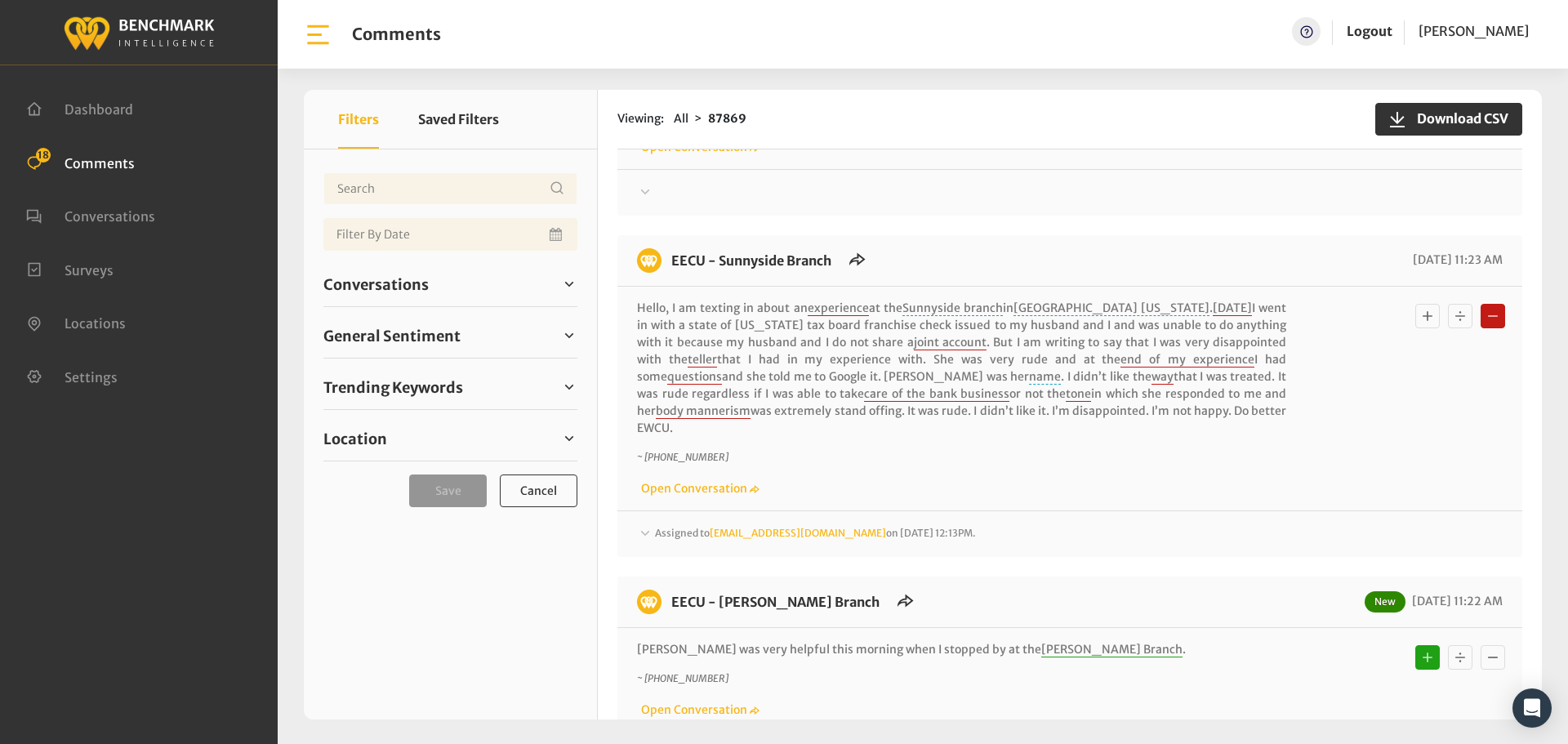
scroll to position [2455, 0]
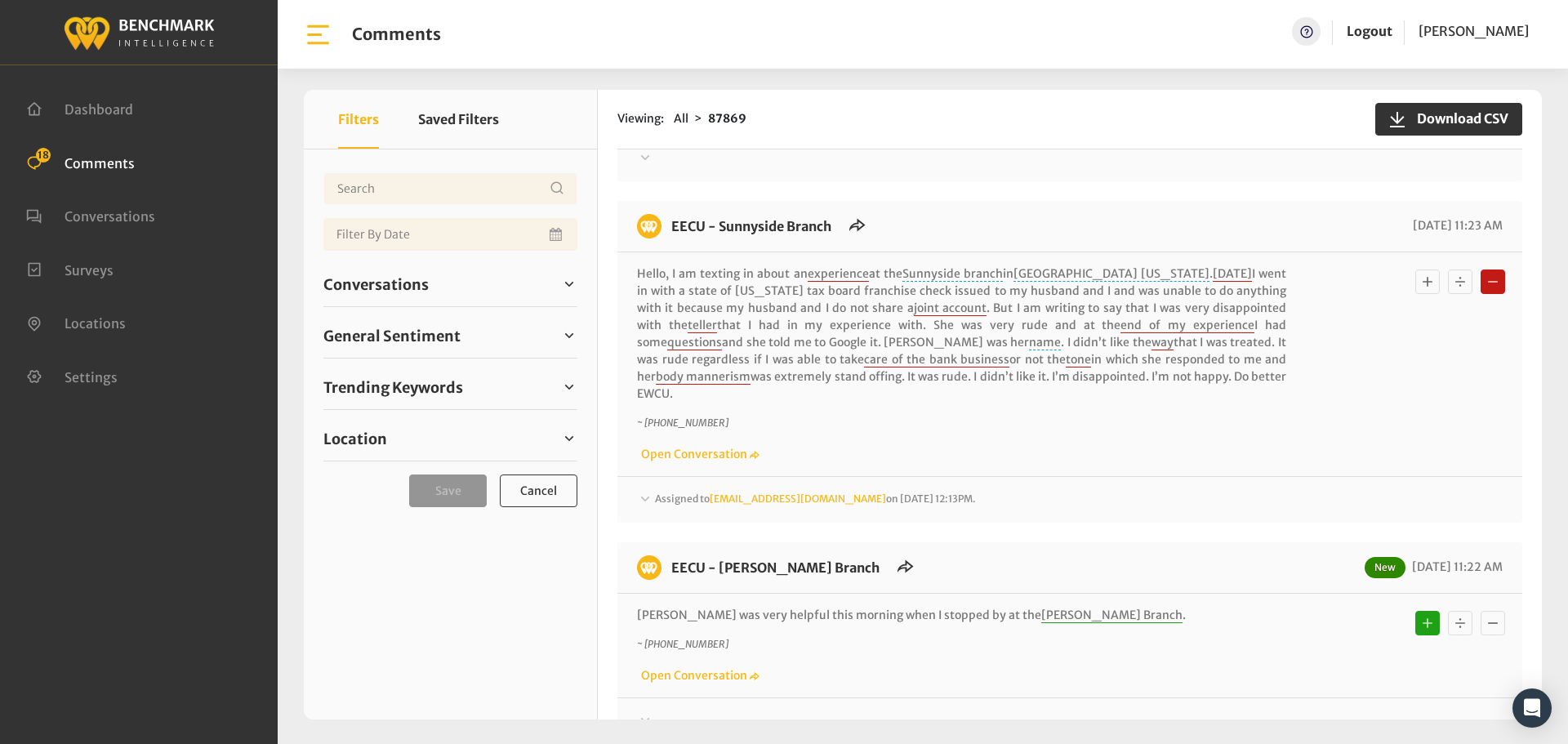
click at [663, 492] on span "Assigned to [EMAIL_ADDRESS][DOMAIN_NAME] on [DATE] 12:13PM." at bounding box center [814, 498] width 321 height 13
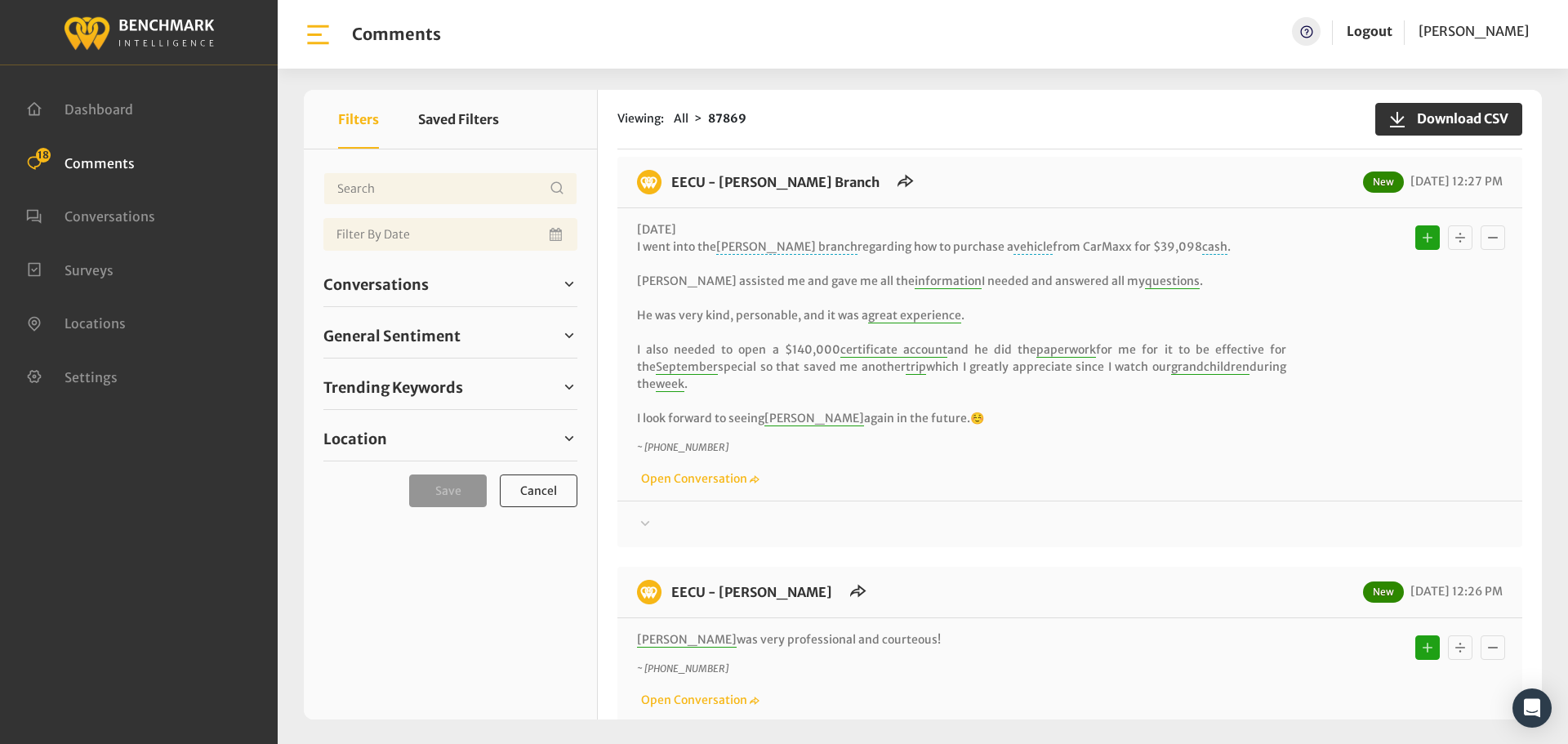
scroll to position [169, 0]
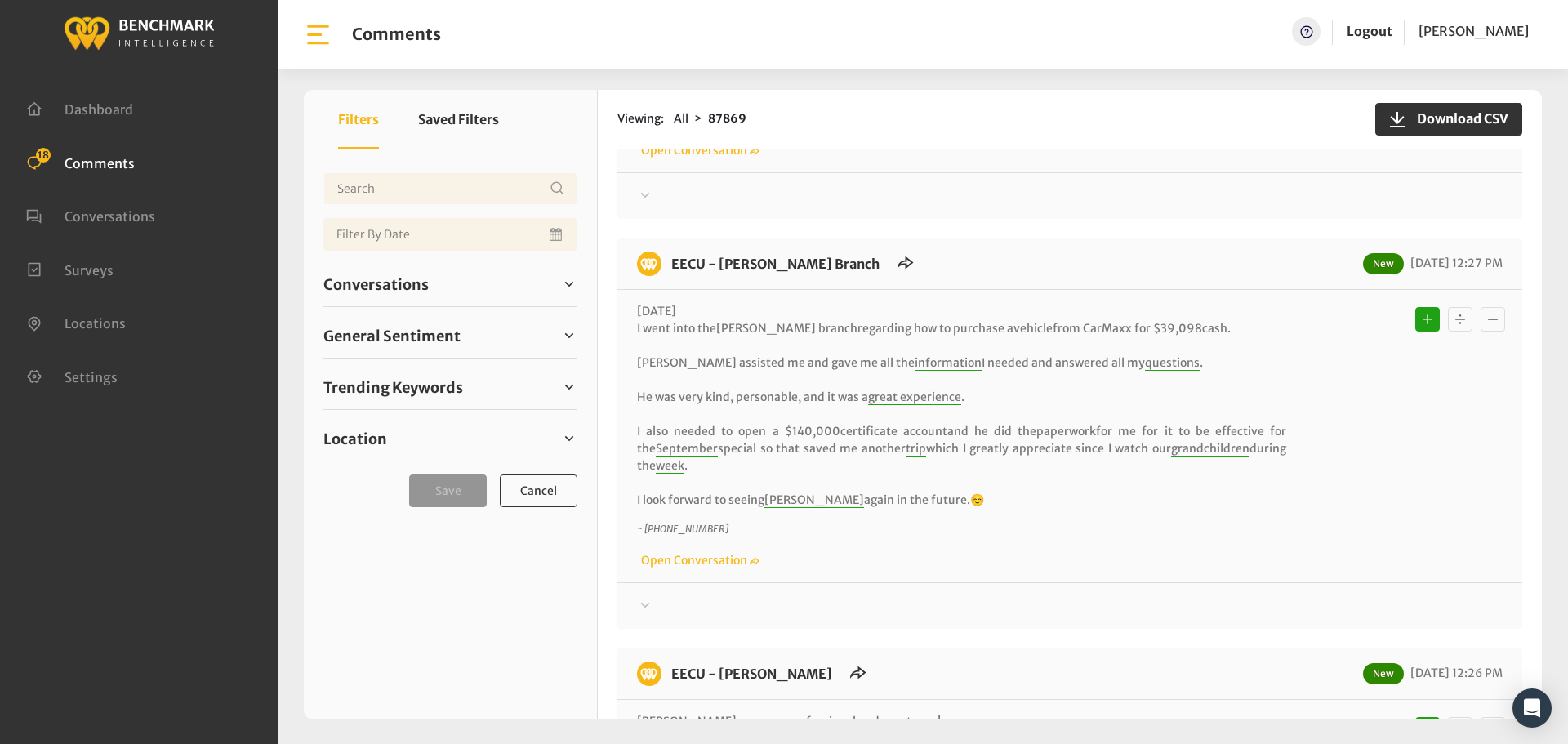
click at [635, 603] on div "Thanks! We appreciate your feedback about EECU. If at any time you wish to end …" at bounding box center [1069, 598] width 905 height 33
click at [668, 205] on div at bounding box center [1069, 196] width 865 height 20
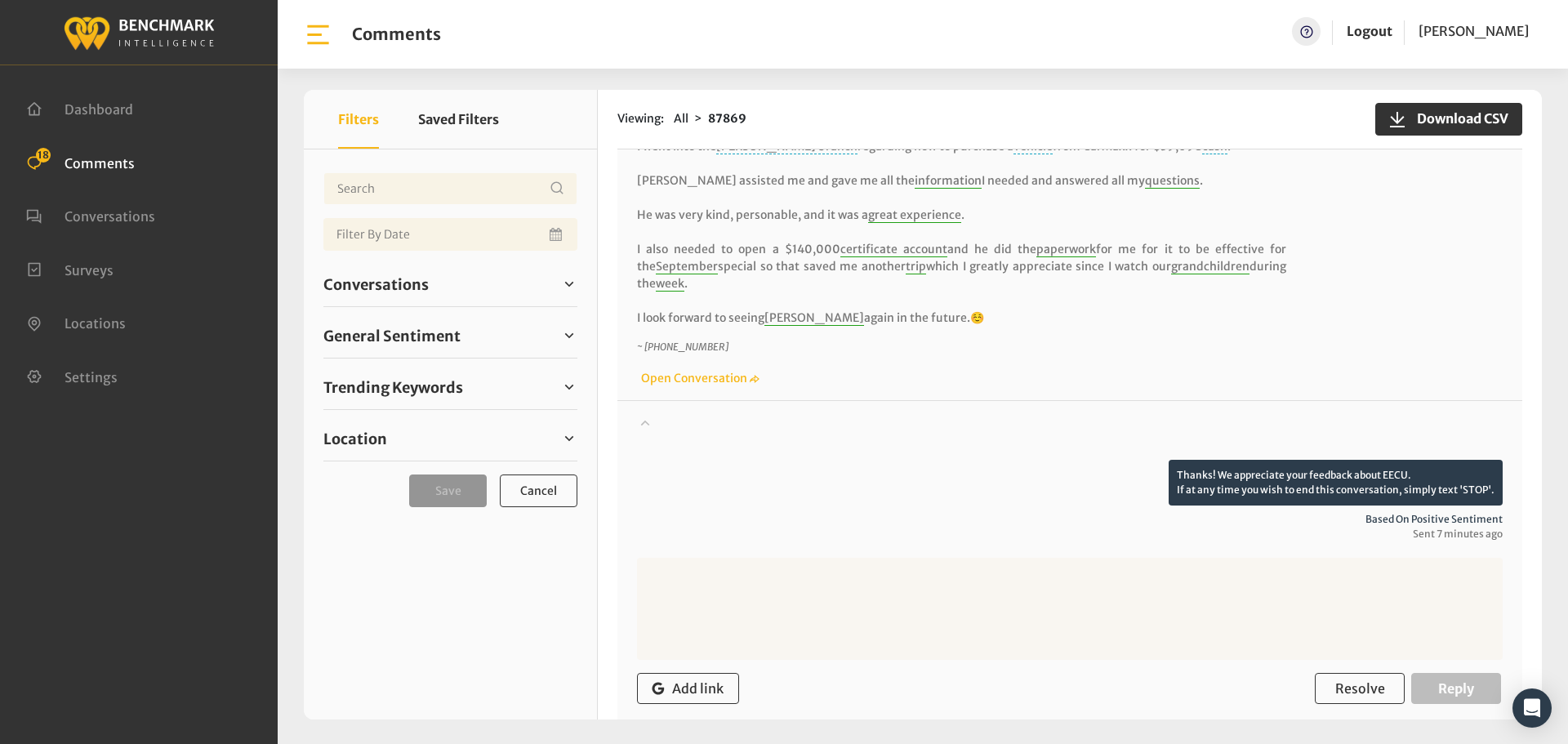
scroll to position [414, 0]
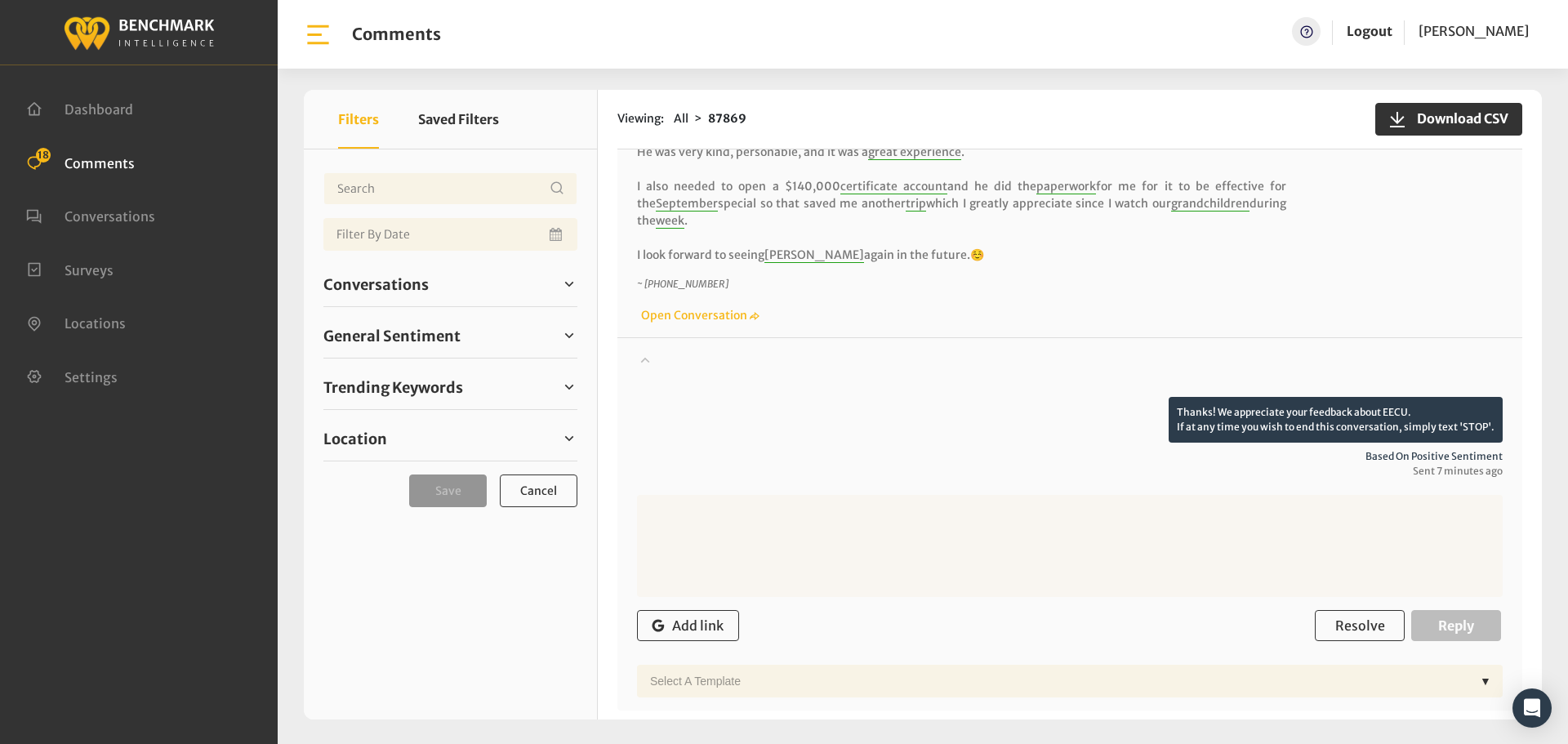
click at [804, 528] on textarea at bounding box center [1069, 546] width 865 height 102
click at [719, 538] on textarea at bounding box center [1069, 546] width 865 height 102
paste textarea "Thank you for your kind words about Cyndi. We will share your text with our man…"
click at [874, 510] on textarea "Thank you for your kind words about Cyndi. We will share your text with our man…" at bounding box center [1069, 546] width 865 height 102
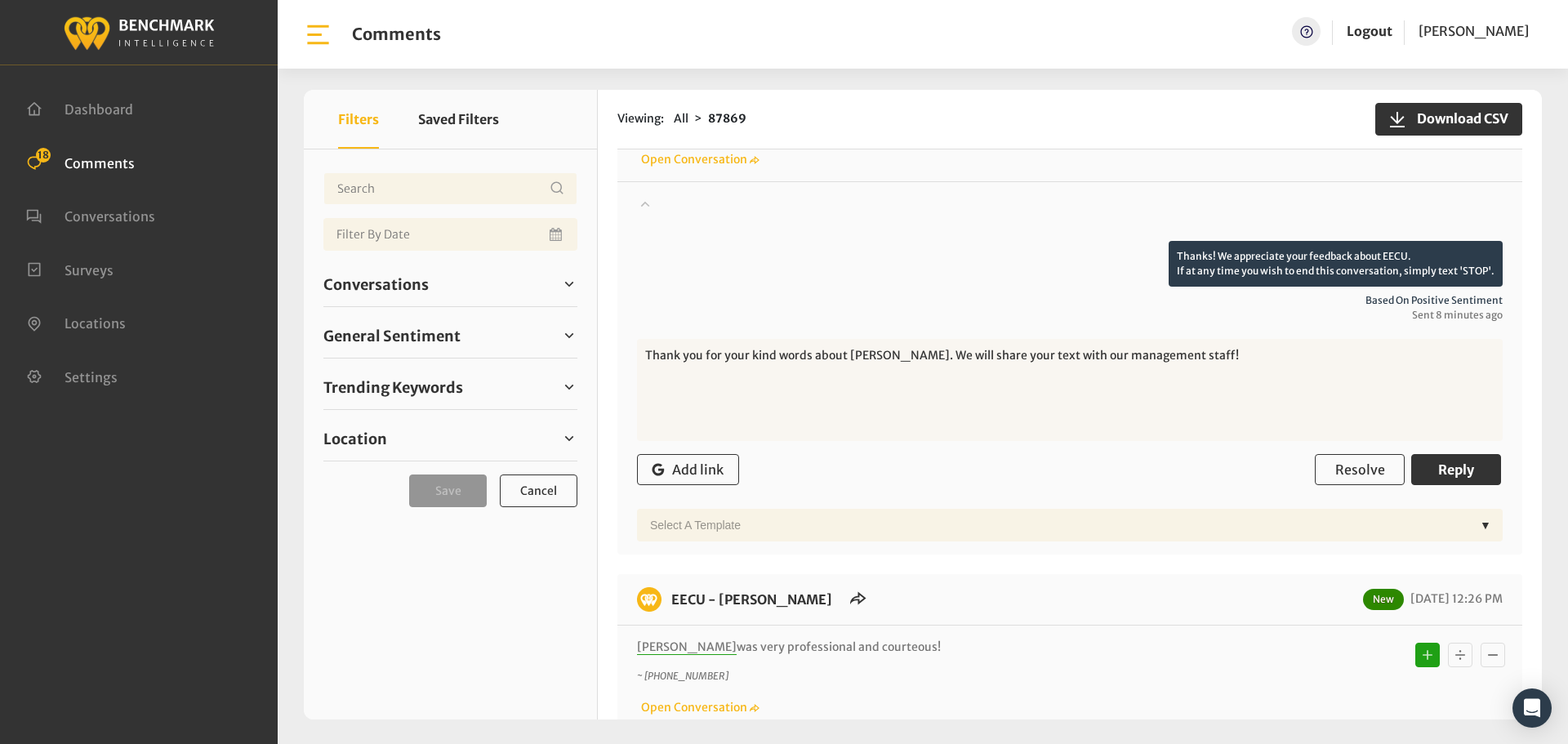
scroll to position [577, 0]
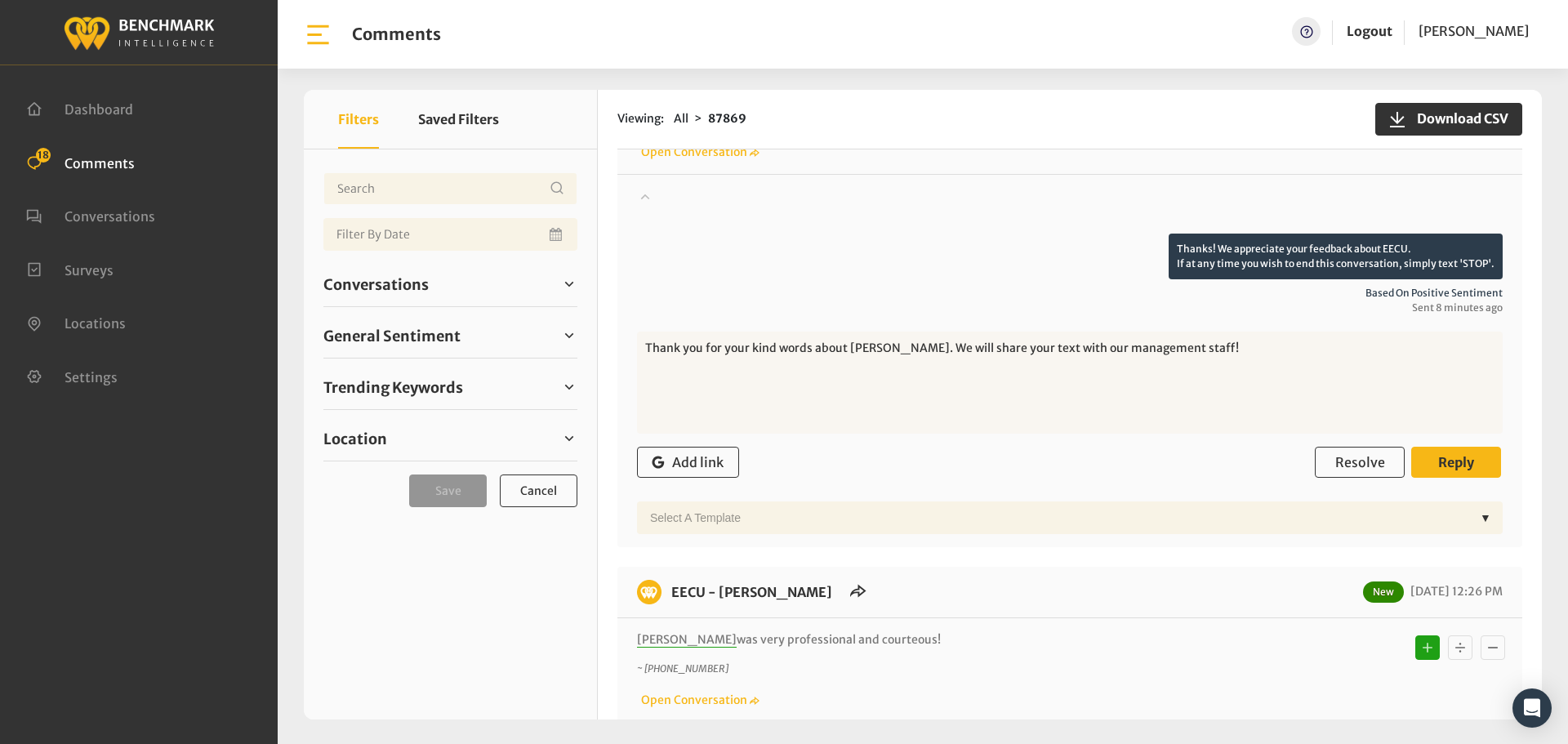
type textarea "Thank you for your kind words about [PERSON_NAME]. We will share your text with…"
click at [1455, 461] on span "Reply" at bounding box center [1455, 462] width 36 height 16
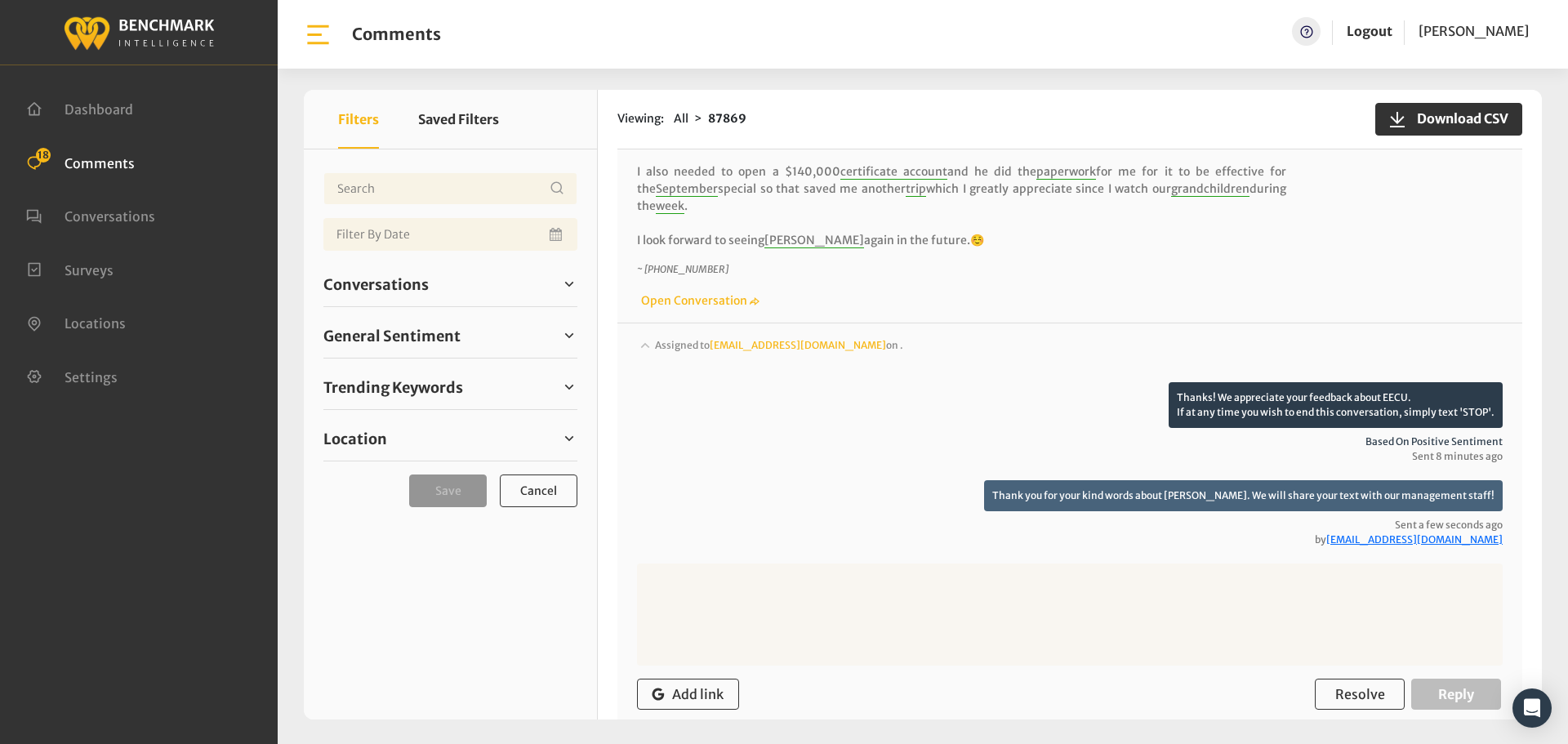
scroll to position [169, 0]
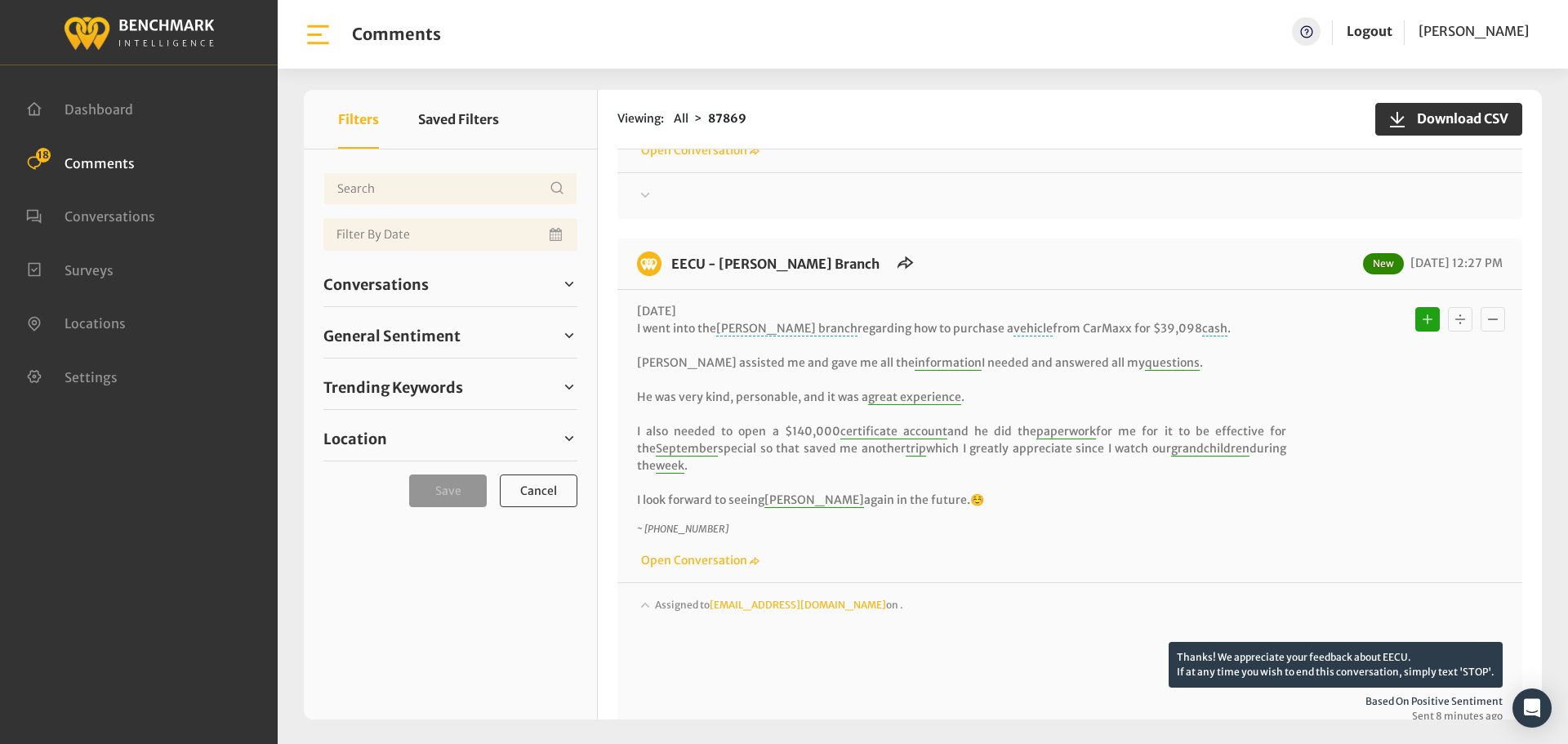
click at [685, 609] on span "Assigned to Heatherm@myeecu.org on ." at bounding box center [779, 605] width 248 height 13
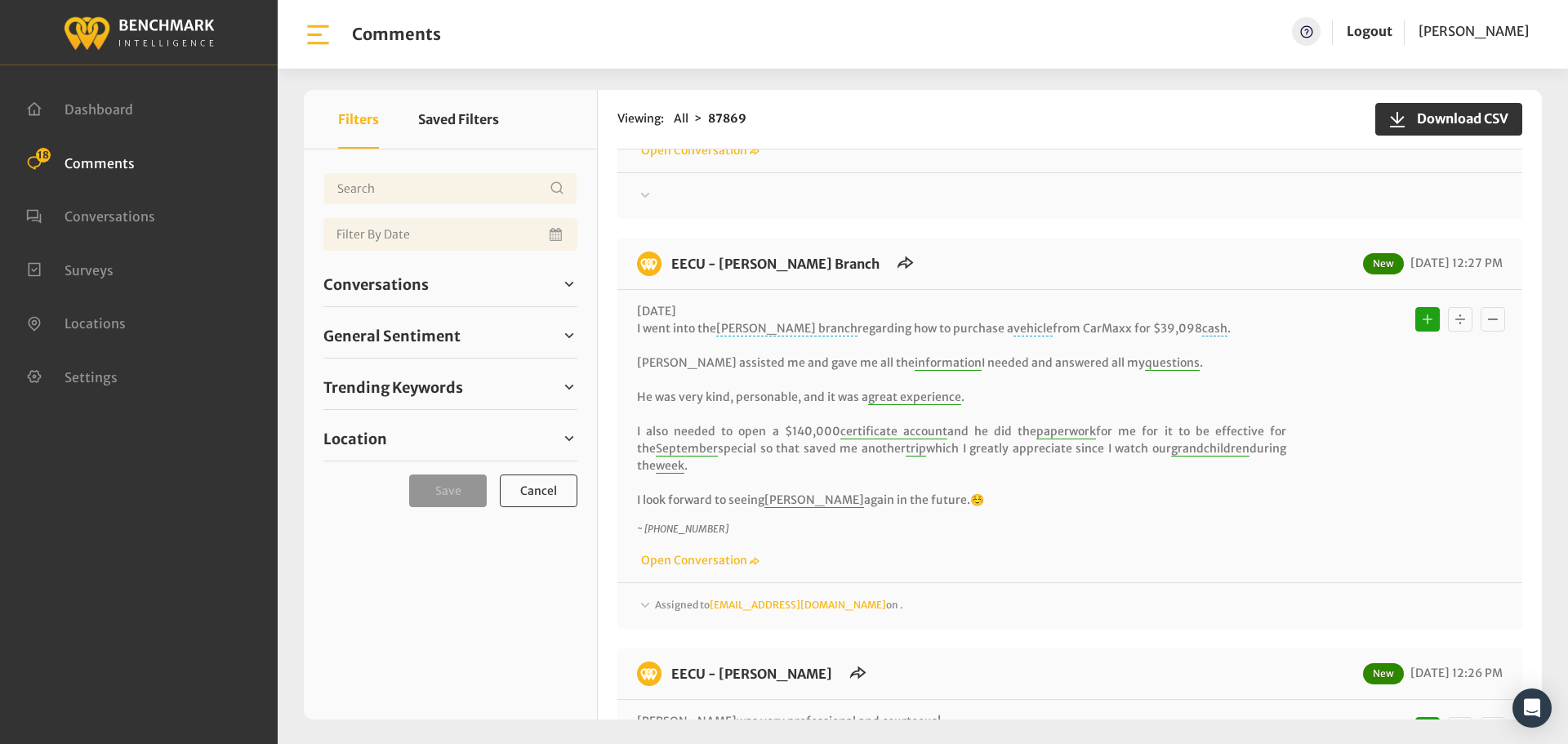
scroll to position [496, 0]
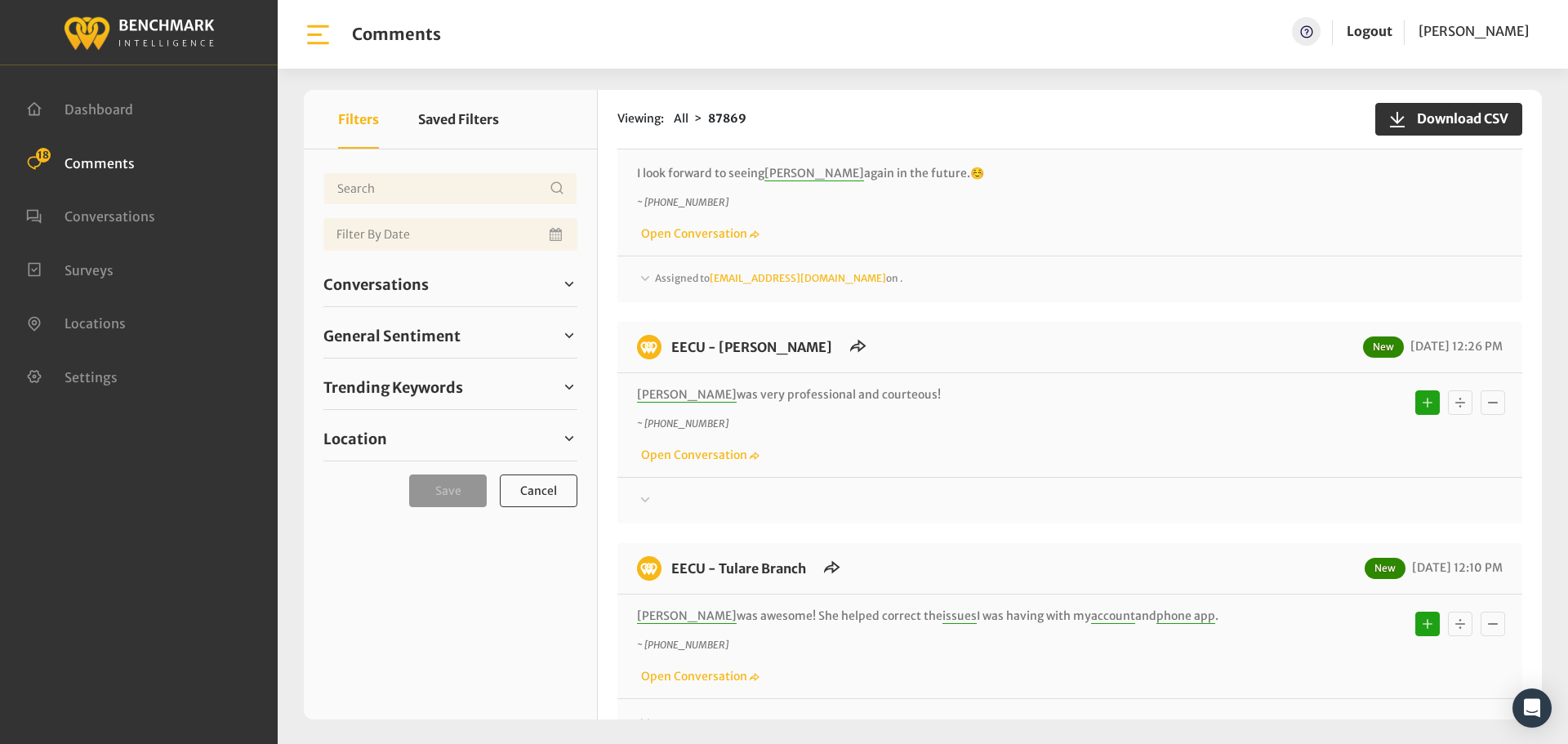
click at [700, 282] on span "Assigned to Heatherm@myeecu.org on ." at bounding box center [779, 278] width 248 height 13
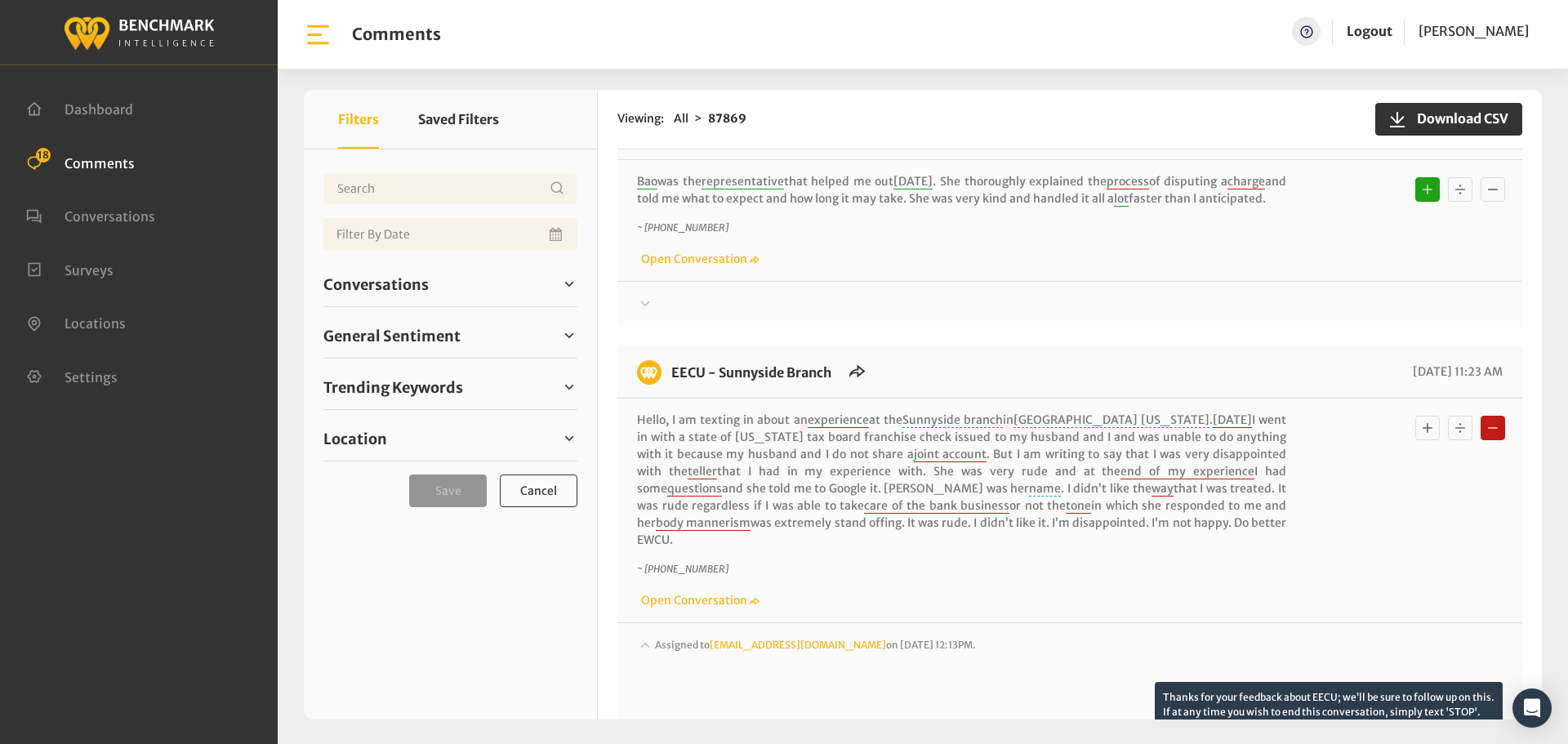
scroll to position [2864, 0]
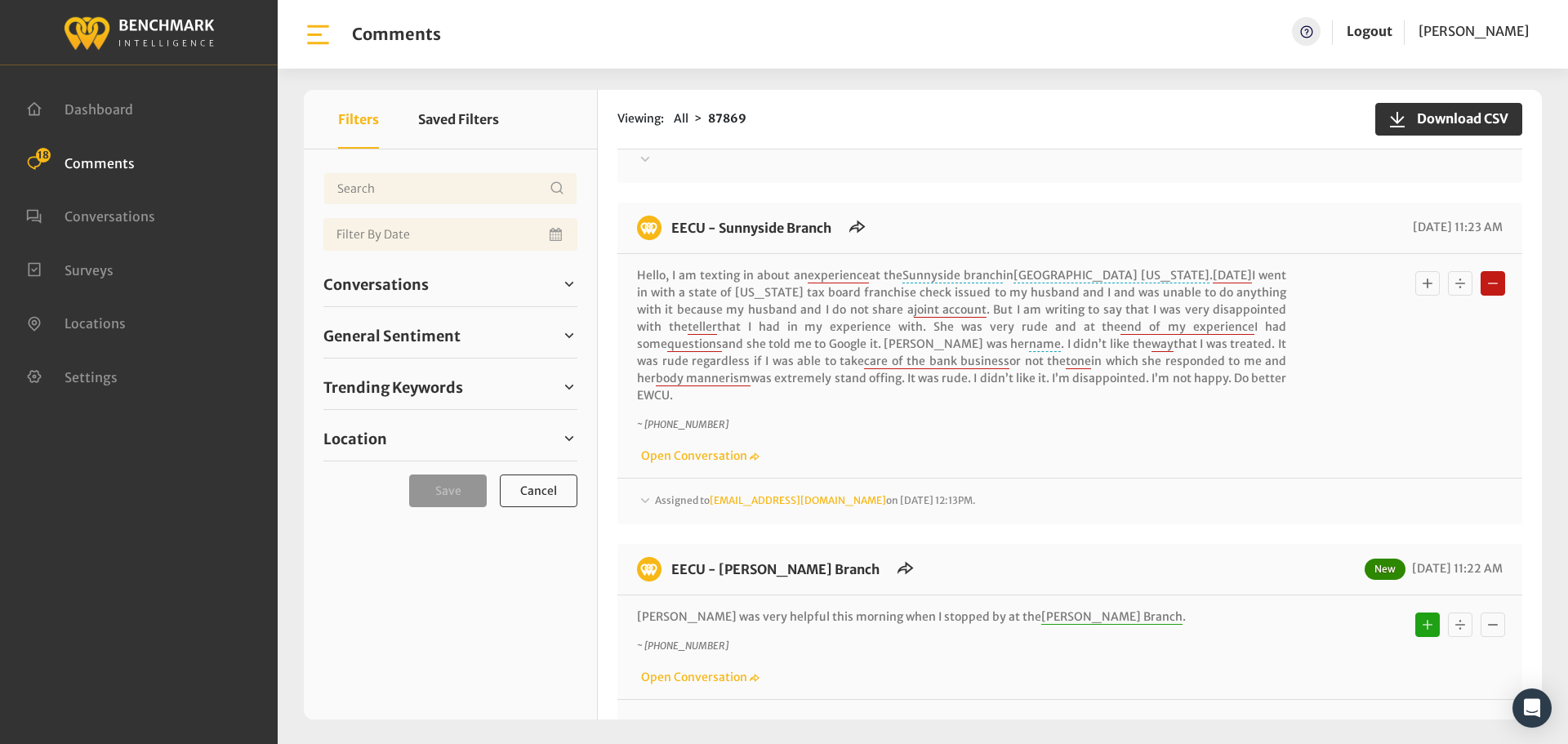
click at [695, 494] on span "Assigned to [EMAIL_ADDRESS][DOMAIN_NAME] on [DATE] 12:13PM." at bounding box center [814, 500] width 321 height 13
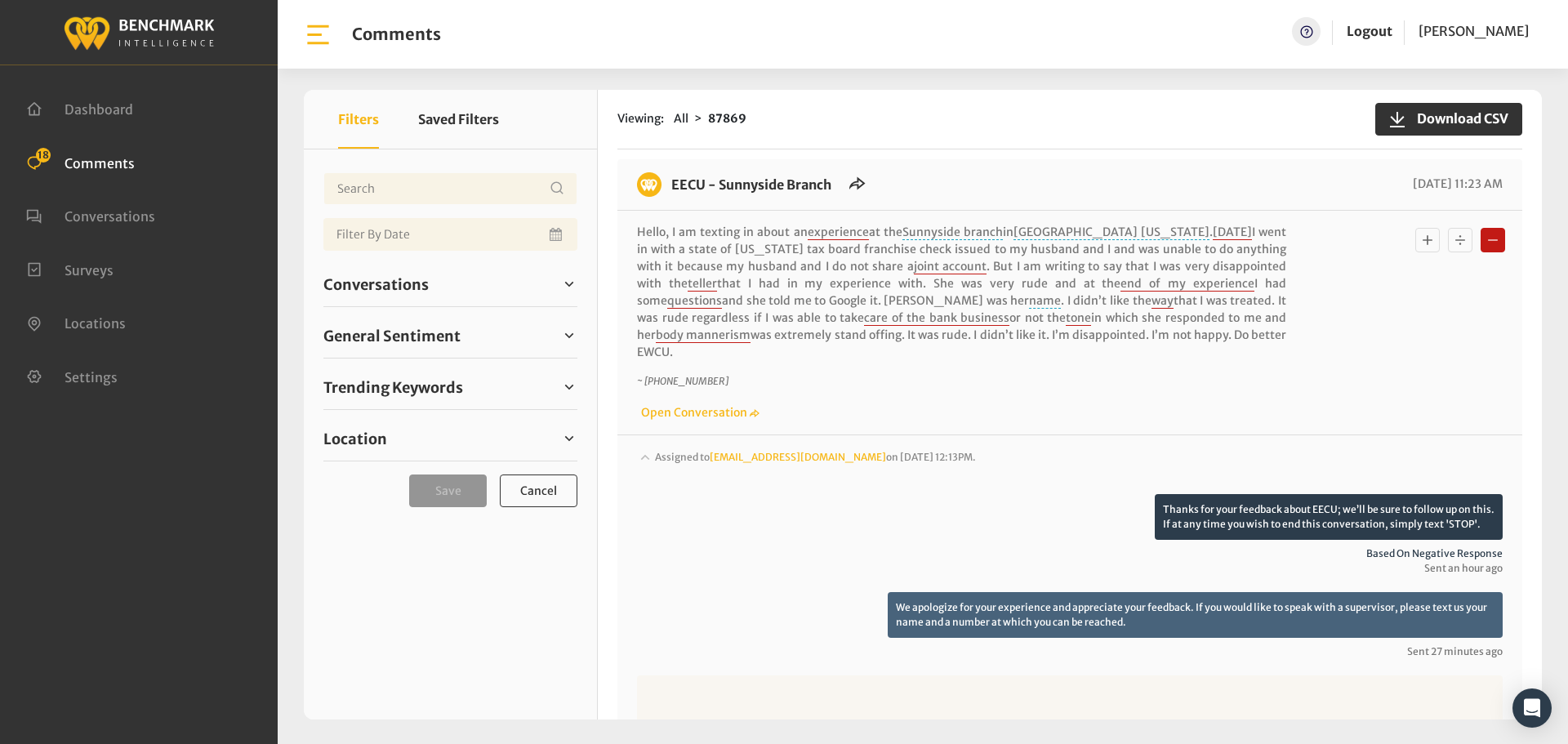
scroll to position [2946, 0]
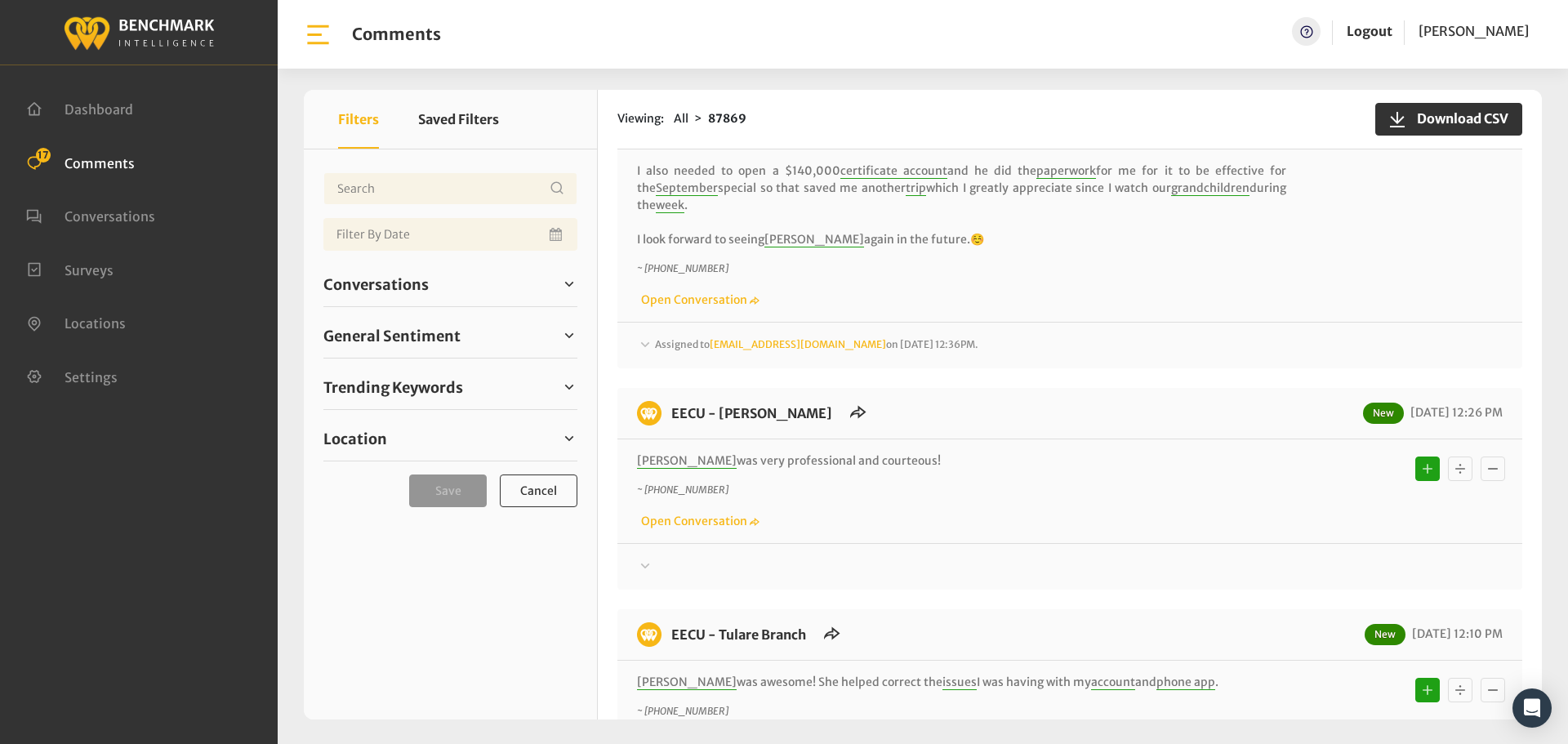
scroll to position [327, 0]
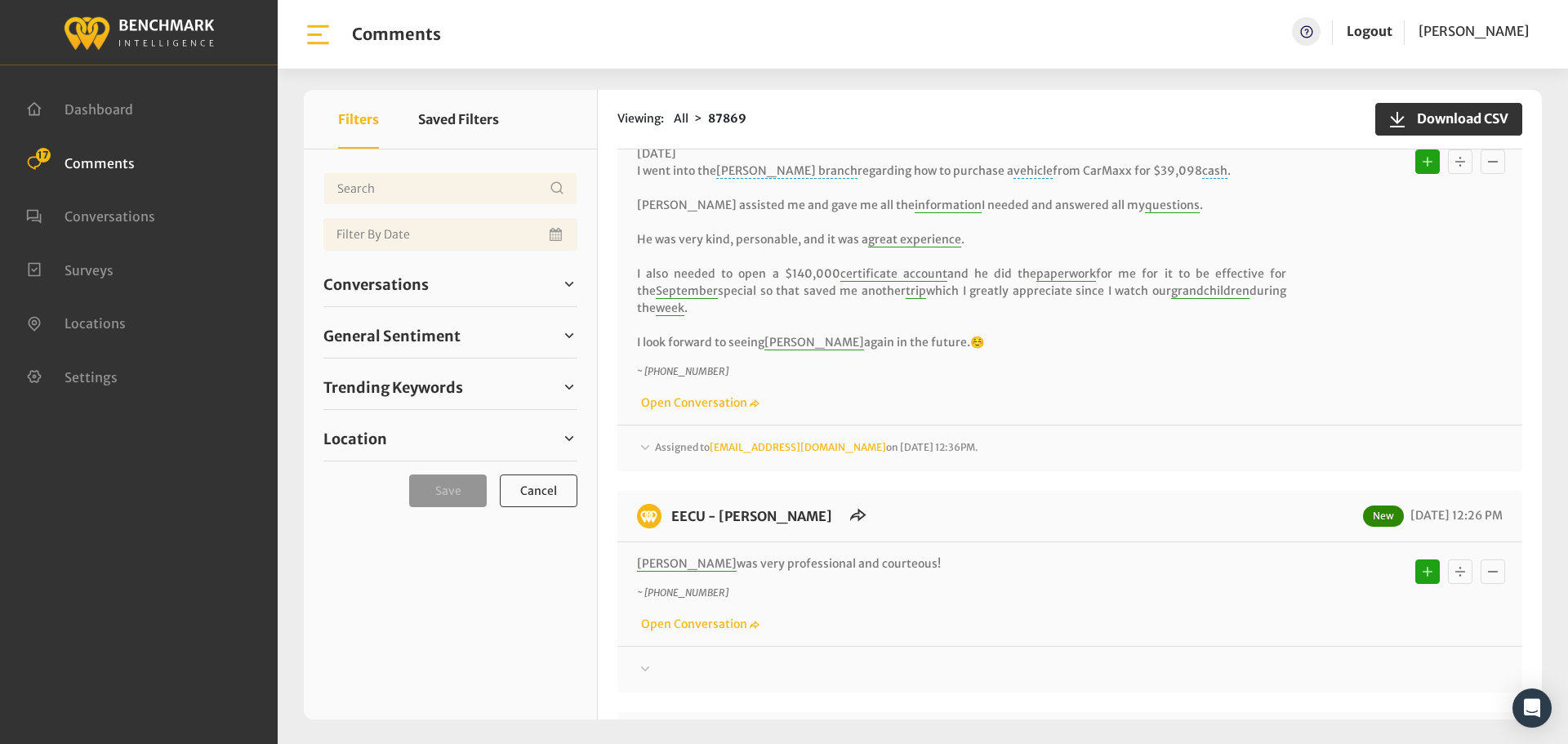
click at [677, 48] on div "Assigned to [EMAIL_ADDRESS][DOMAIN_NAME] on [DATE] 12:36PM." at bounding box center [1069, 38] width 865 height 20
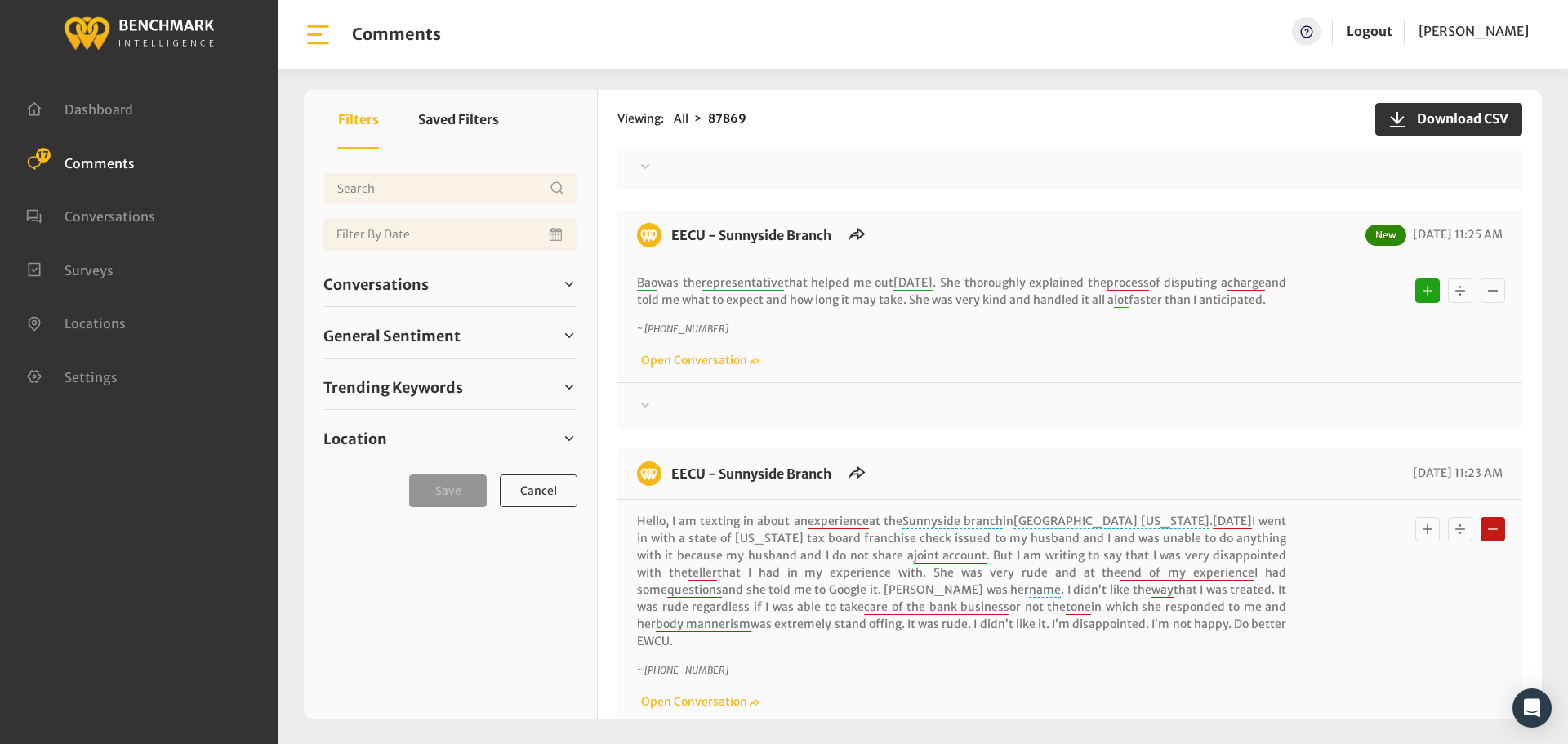
scroll to position [2937, 0]
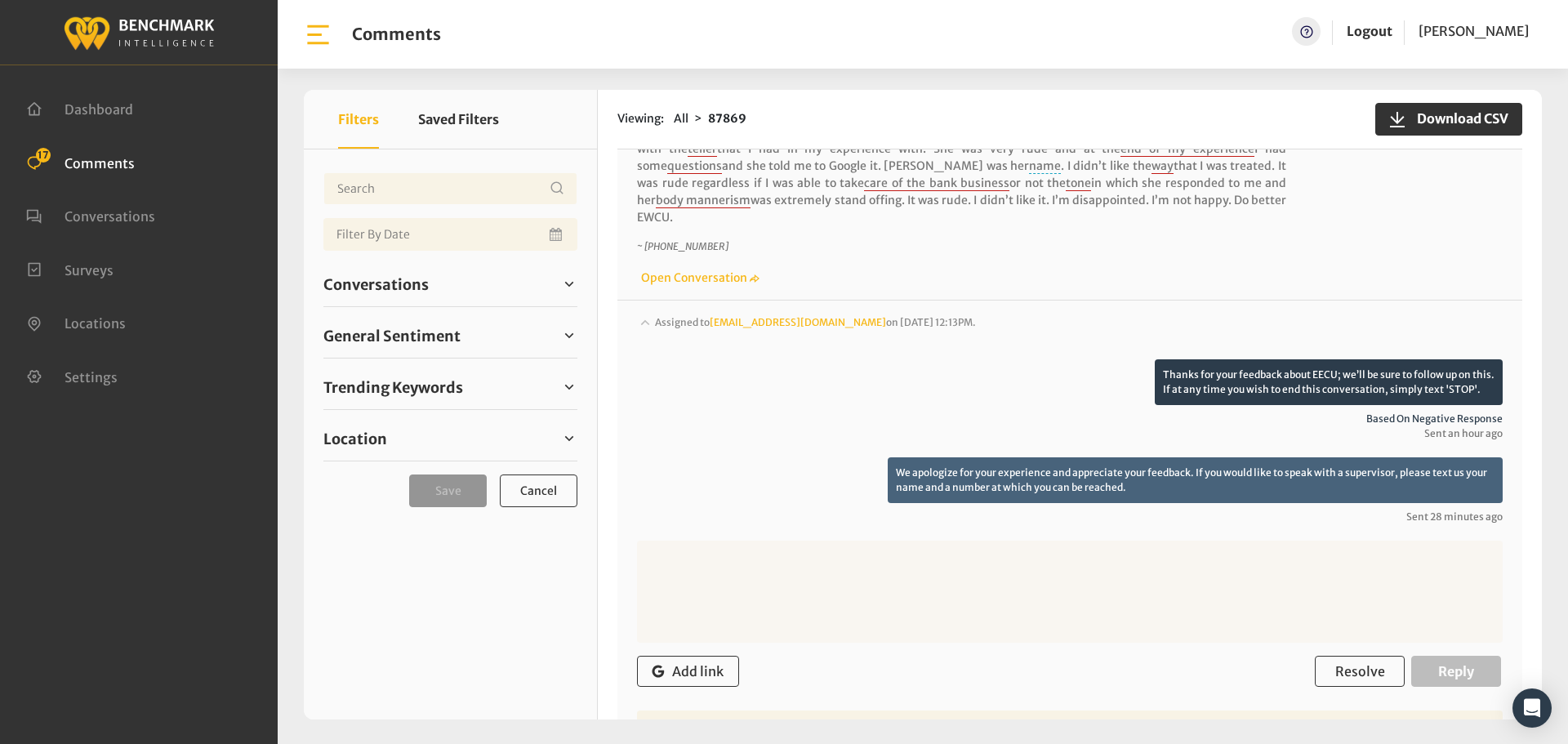
scroll to position [3345, 0]
